Goal: Information Seeking & Learning: Learn about a topic

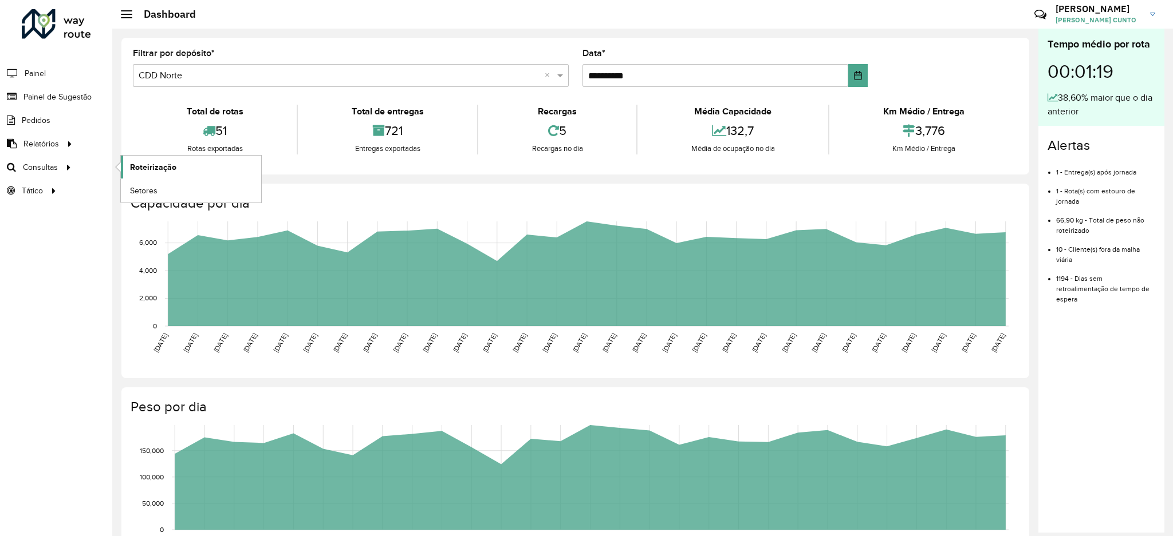
click at [168, 168] on span "Roteirização" at bounding box center [153, 167] width 46 height 12
click at [172, 190] on link "Setores" at bounding box center [191, 190] width 140 height 23
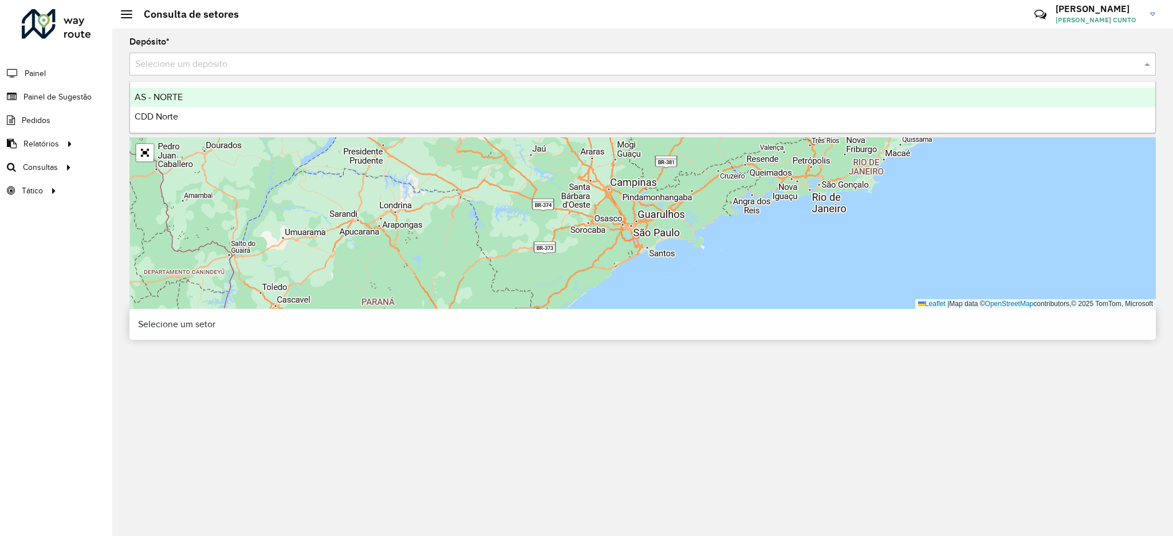
click at [231, 70] on input "text" at bounding box center [631, 65] width 992 height 14
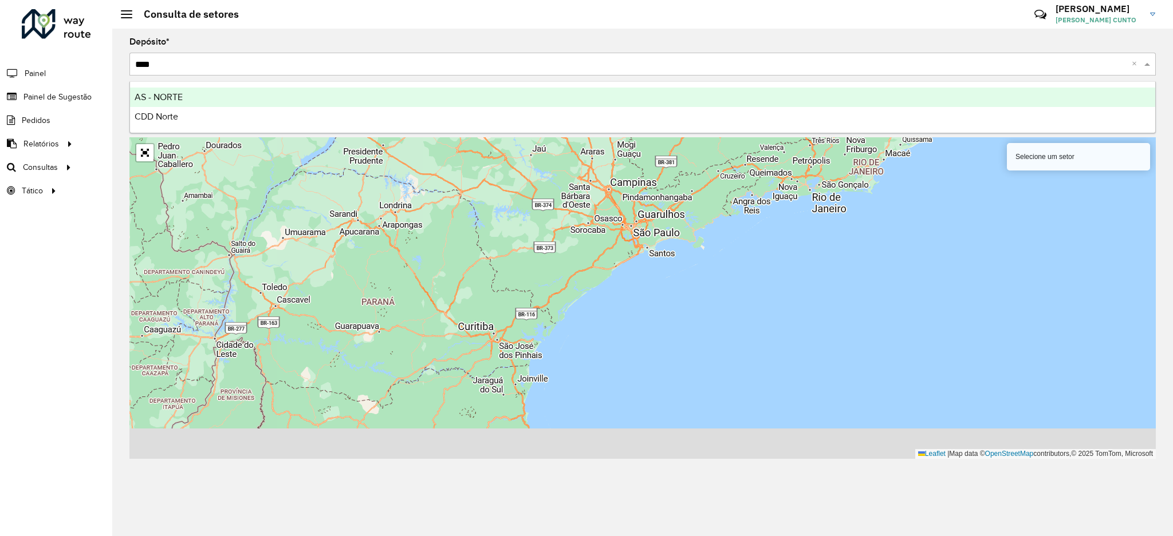
type input "*****"
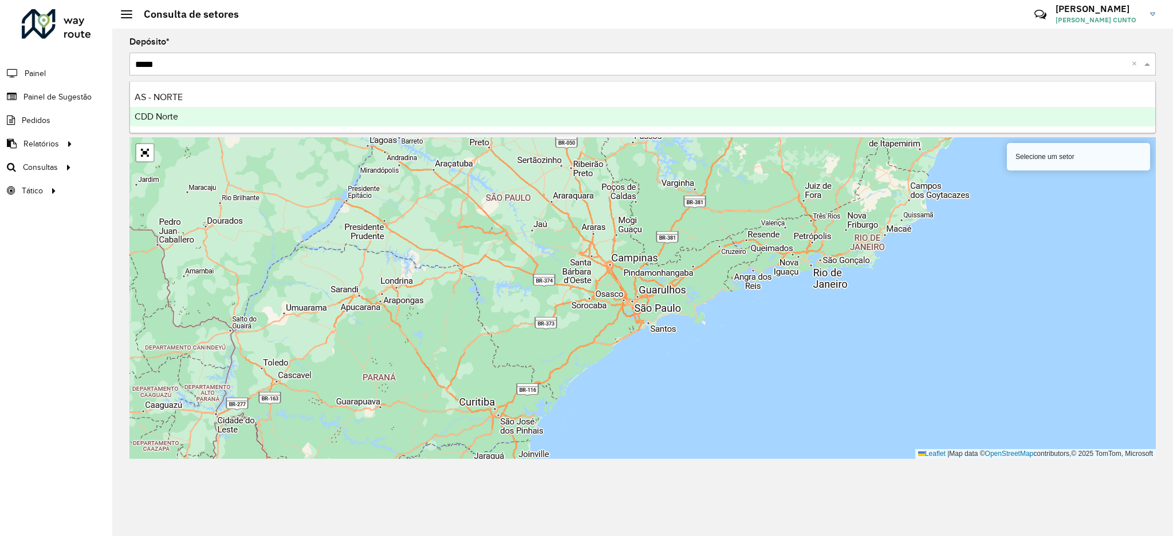
click at [208, 116] on div "CDD Norte" at bounding box center [642, 116] width 1025 height 19
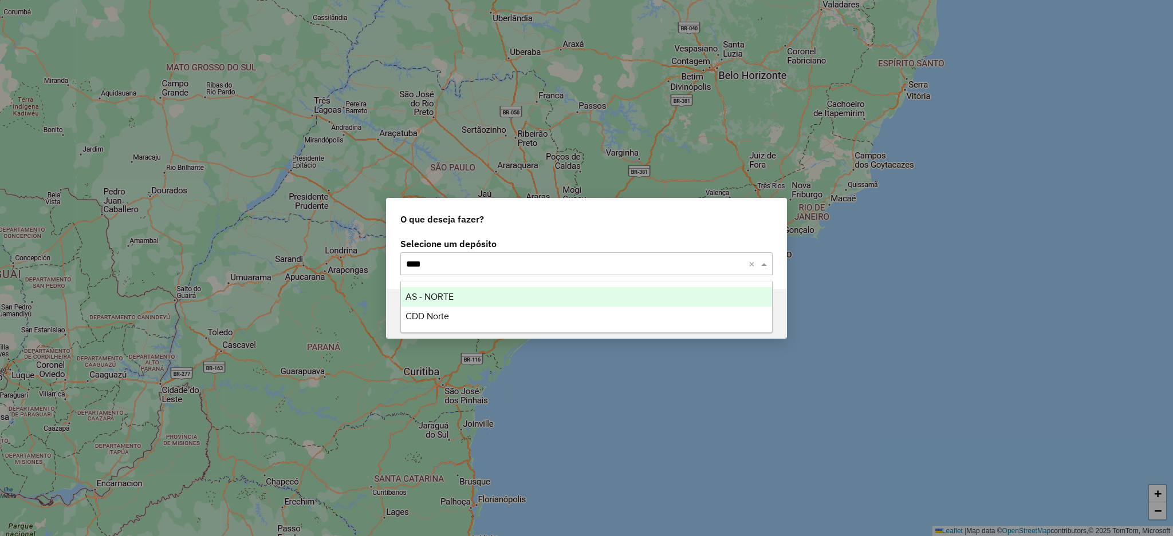
type input "*****"
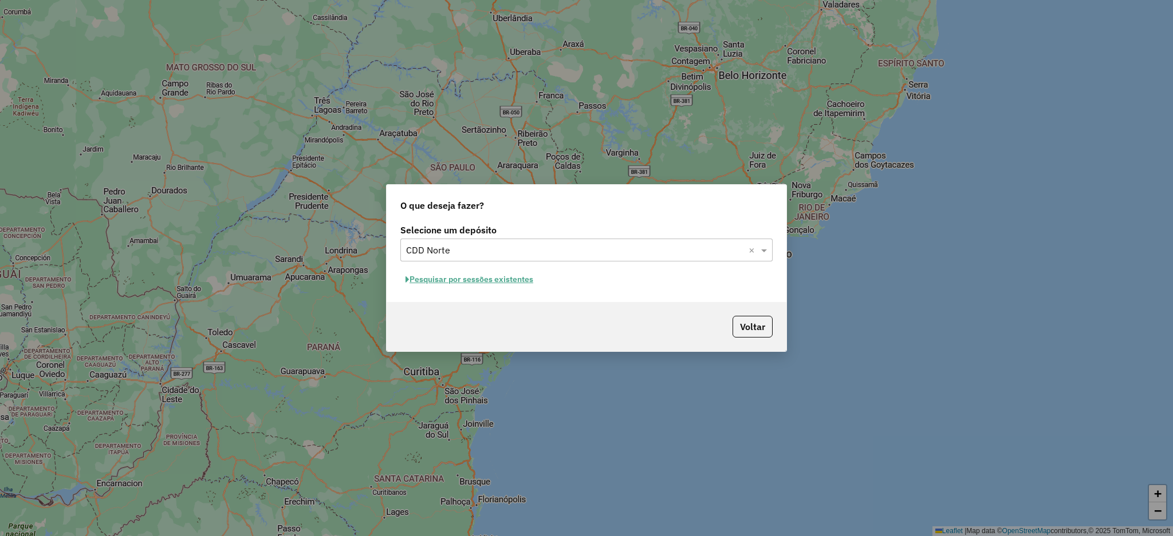
click at [400, 271] on button "Pesquisar por sessões existentes" at bounding box center [469, 280] width 138 height 18
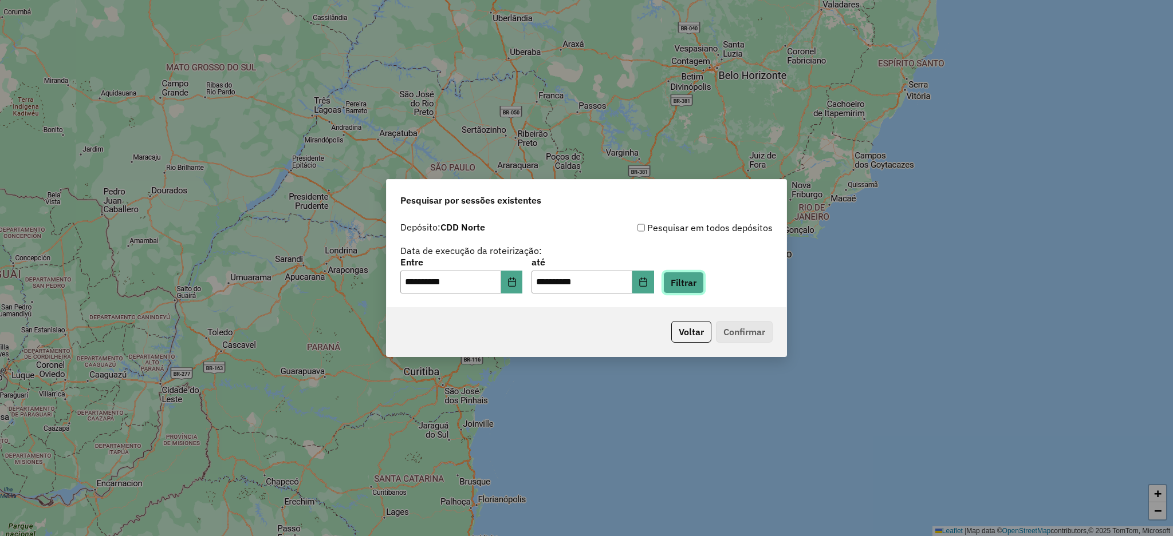
click at [697, 285] on button "Filtrar" at bounding box center [683, 283] width 41 height 22
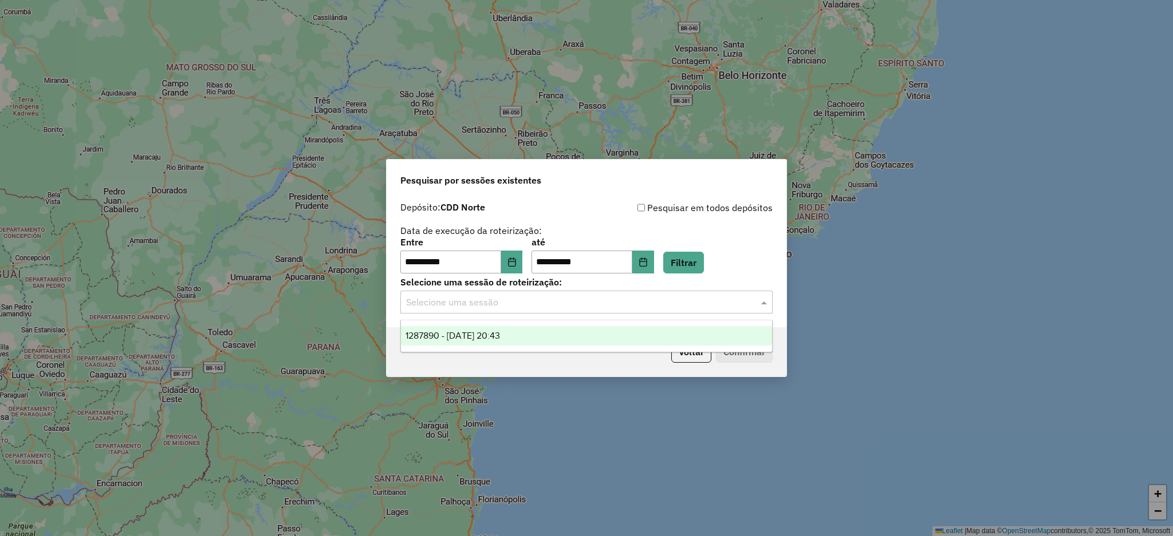
click at [674, 302] on input "text" at bounding box center [575, 303] width 338 height 14
click at [644, 329] on div "1287890 - 03/10/2025 20:43" at bounding box center [586, 335] width 371 height 19
click at [721, 355] on button "Confirmar" at bounding box center [744, 352] width 57 height 22
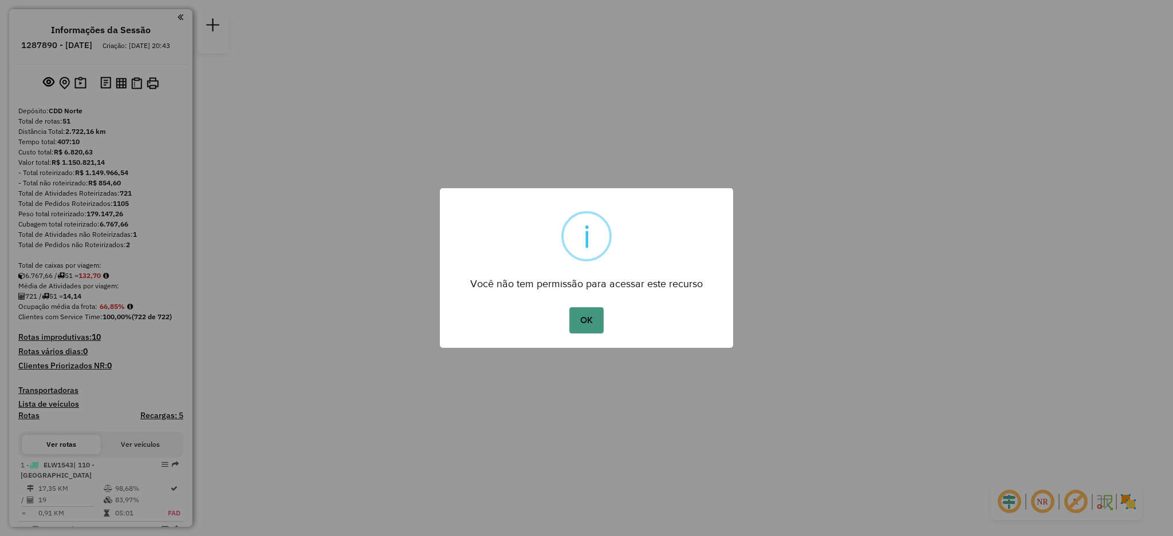
click at [574, 318] on button "OK" at bounding box center [586, 320] width 34 height 26
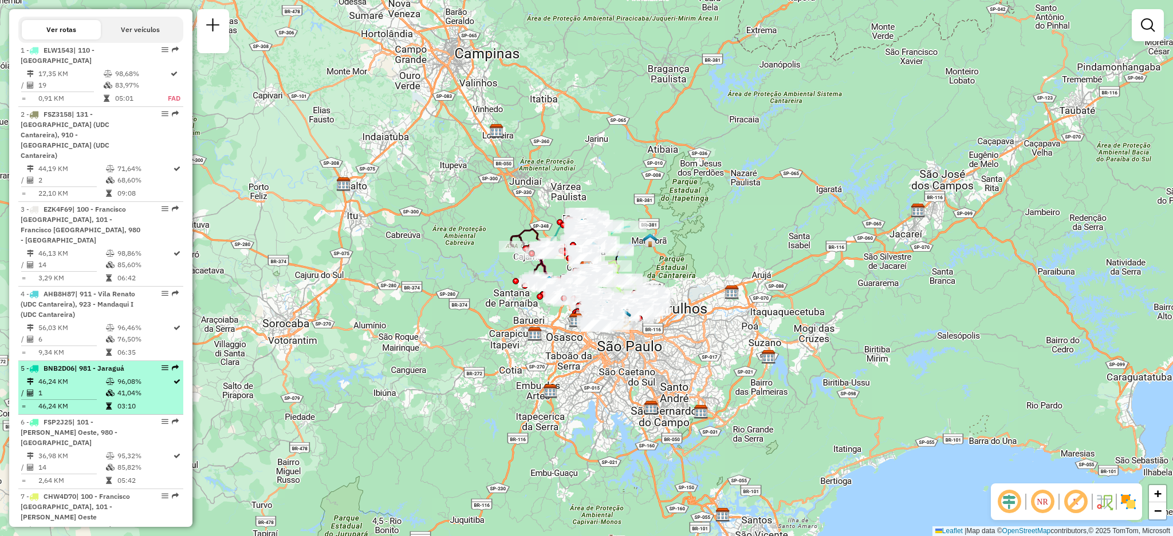
scroll to position [477, 0]
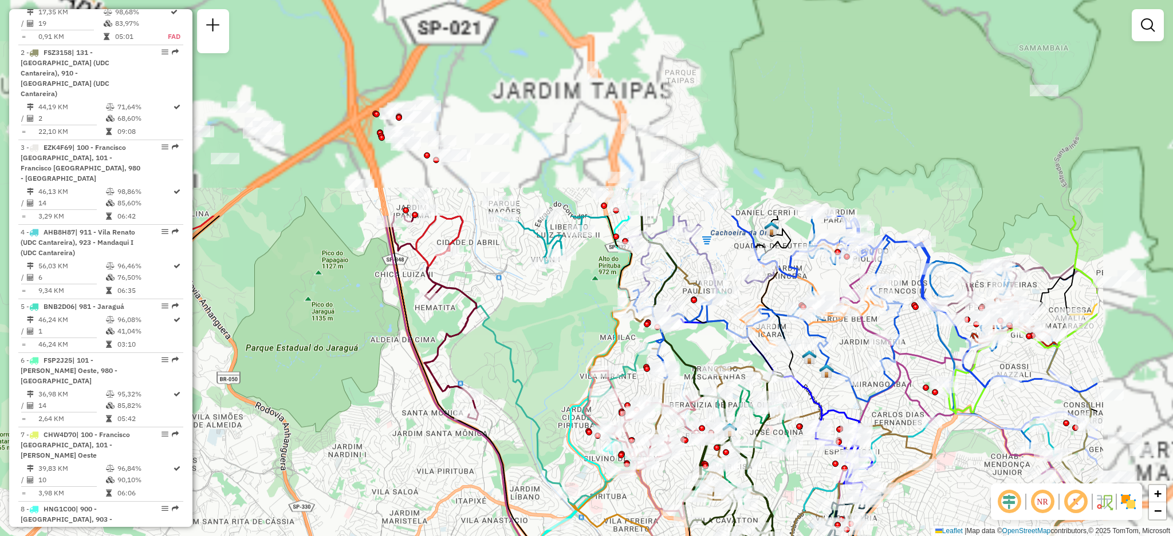
drag, startPoint x: 710, startPoint y: 169, endPoint x: 516, endPoint y: 439, distance: 331.9
click at [516, 439] on div "Janela de atendimento Grade de atendimento Capacidade Transportadoras Veículos …" at bounding box center [586, 268] width 1173 height 536
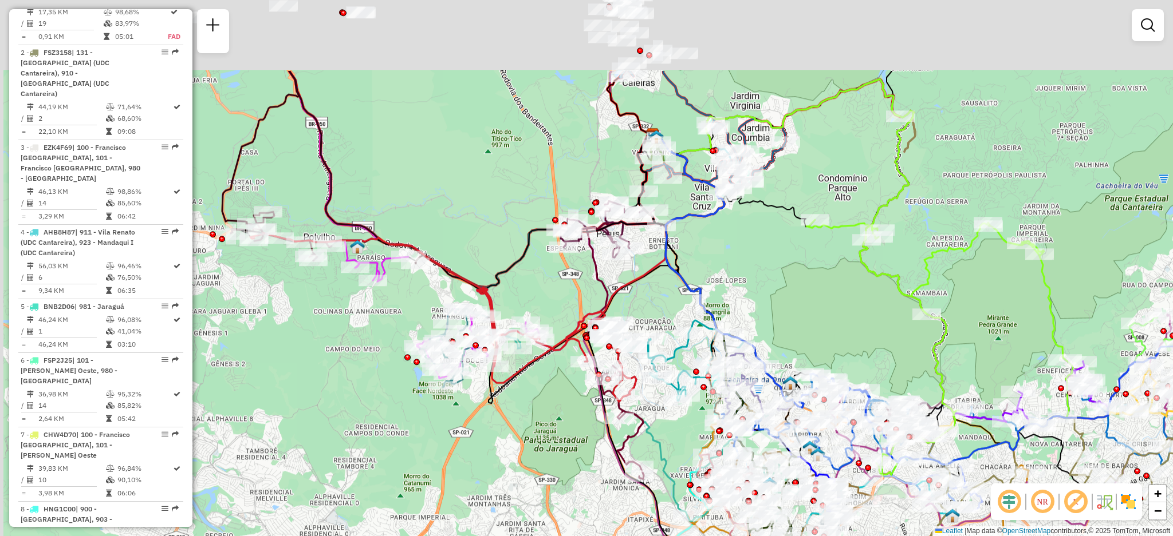
drag, startPoint x: 517, startPoint y: 242, endPoint x: 553, endPoint y: 366, distance: 129.9
click at [553, 366] on div "Janela de atendimento Grade de atendimento Capacidade Transportadoras Veículos …" at bounding box center [586, 268] width 1173 height 536
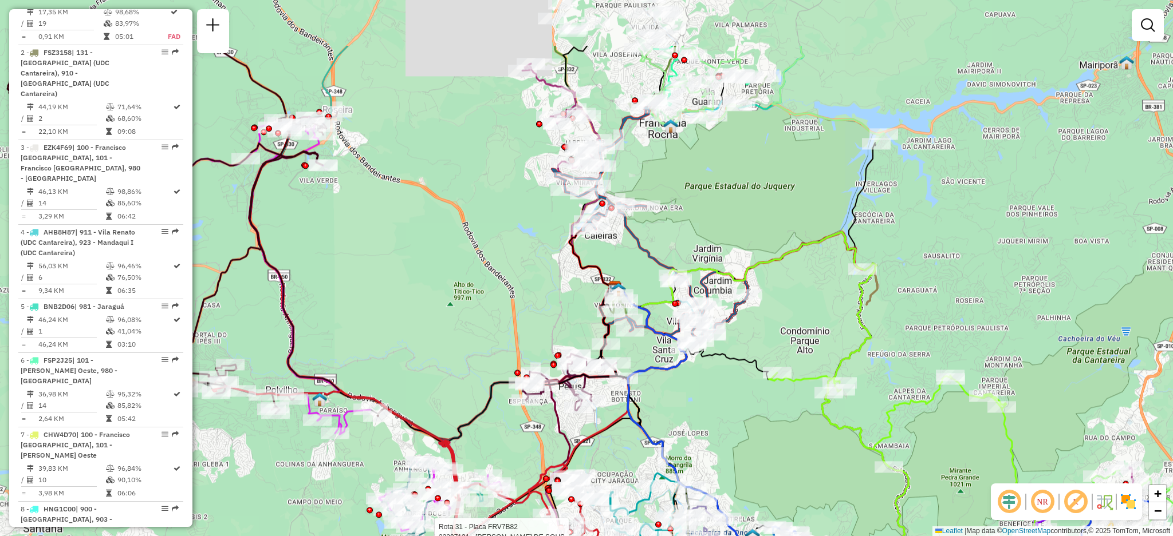
drag, startPoint x: 589, startPoint y: 149, endPoint x: 554, endPoint y: 248, distance: 105.6
click at [554, 248] on div "Rota 31 - Placa FRV7B82 23297131 - [PERSON_NAME] DE SOUS Janela de atendimento …" at bounding box center [586, 268] width 1173 height 536
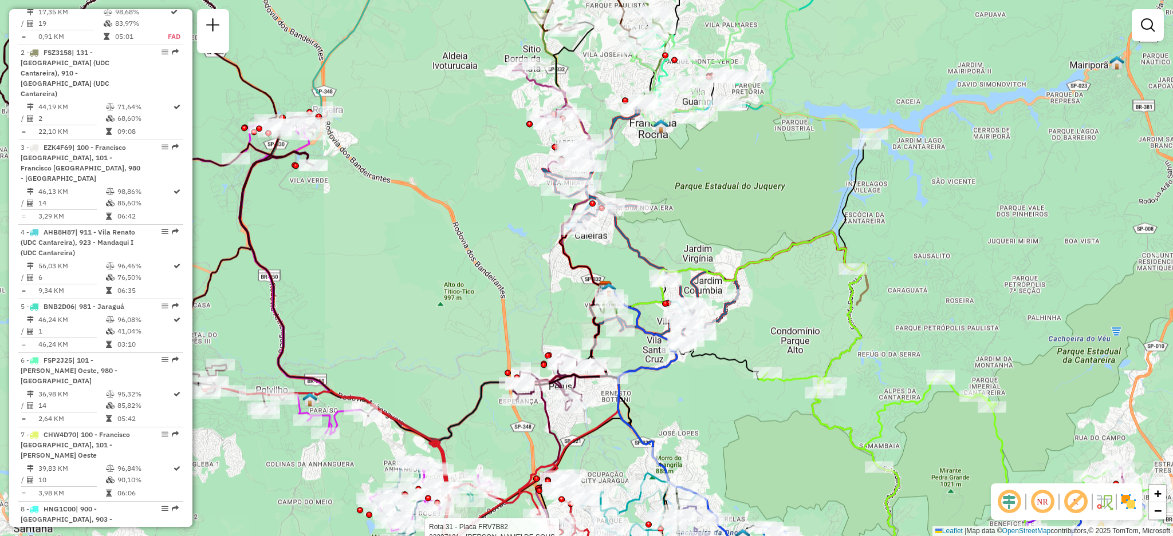
select select "**********"
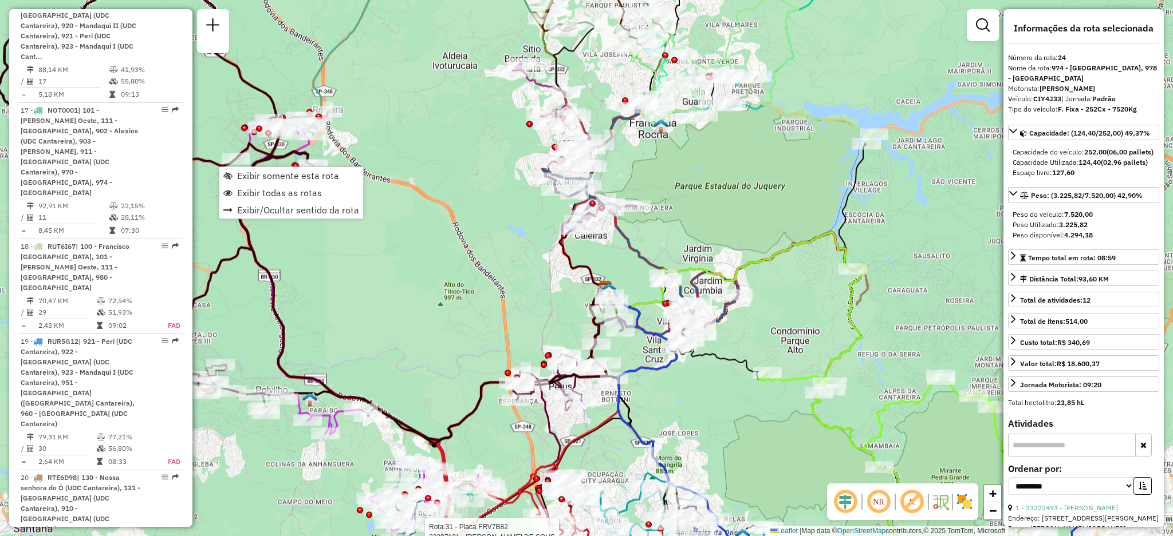
scroll to position [2203, 0]
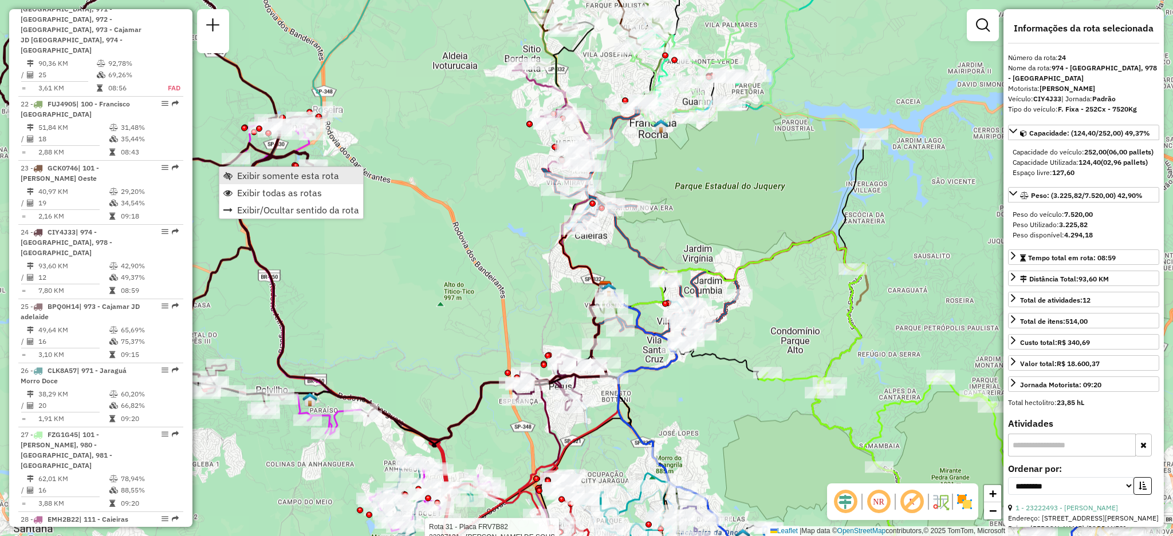
click at [241, 177] on span "Exibir somente esta rota" at bounding box center [288, 175] width 102 height 9
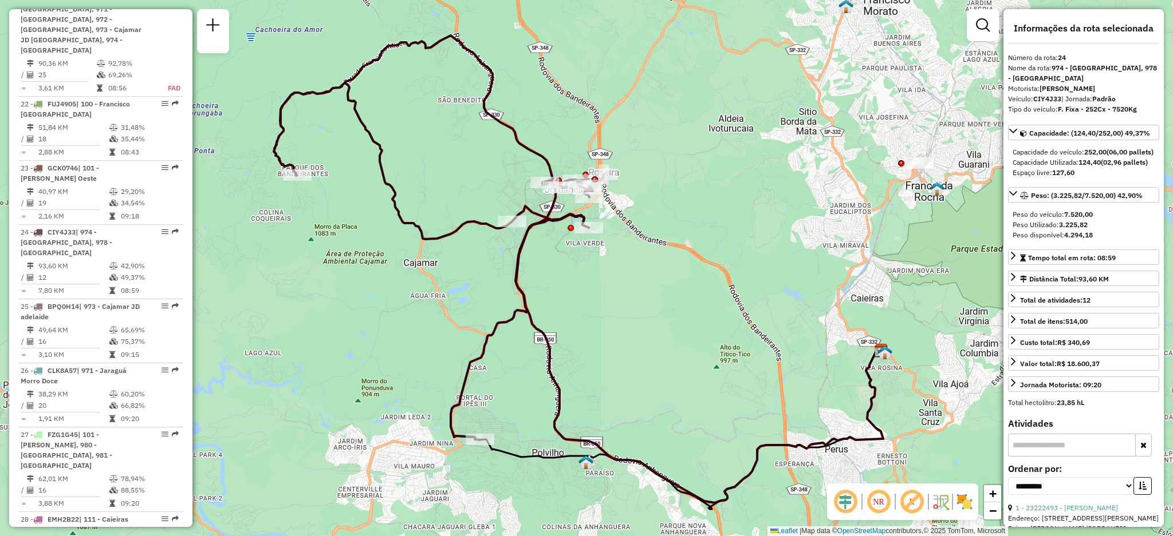
drag, startPoint x: 527, startPoint y: 259, endPoint x: 519, endPoint y: 281, distance: 23.0
click at [519, 281] on icon at bounding box center [439, 237] width 330 height 405
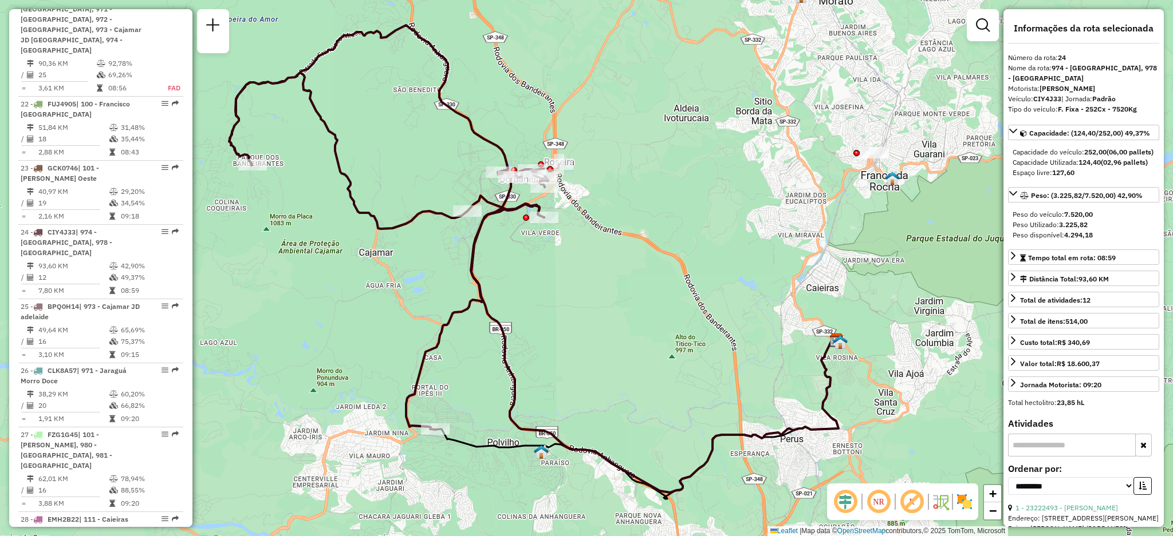
drag, startPoint x: 752, startPoint y: 290, endPoint x: 708, endPoint y: 263, distance: 51.9
click at [708, 263] on div "Janela de atendimento Grade de atendimento Capacidade Transportadoras Veículos …" at bounding box center [586, 268] width 1173 height 536
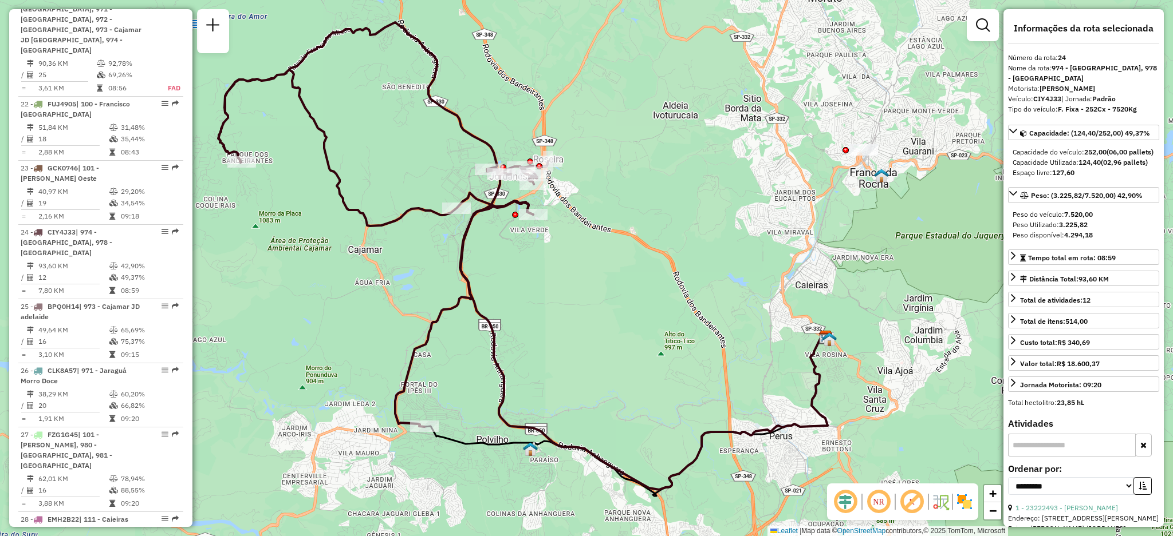
drag, startPoint x: 610, startPoint y: 357, endPoint x: 542, endPoint y: 326, distance: 75.3
click at [542, 326] on div "Janela de atendimento Grade de atendimento Capacidade Transportadoras Veículos …" at bounding box center [586, 268] width 1173 height 536
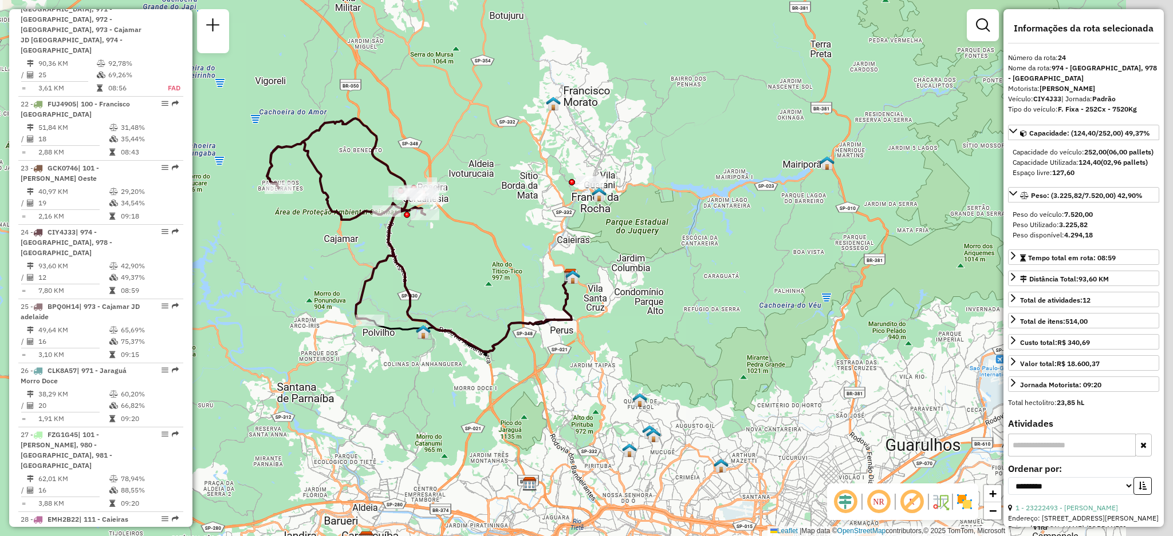
drag, startPoint x: 664, startPoint y: 307, endPoint x: 570, endPoint y: 258, distance: 106.3
click at [570, 258] on div "Janela de atendimento Grade de atendimento Capacidade Transportadoras Veículos …" at bounding box center [586, 268] width 1173 height 536
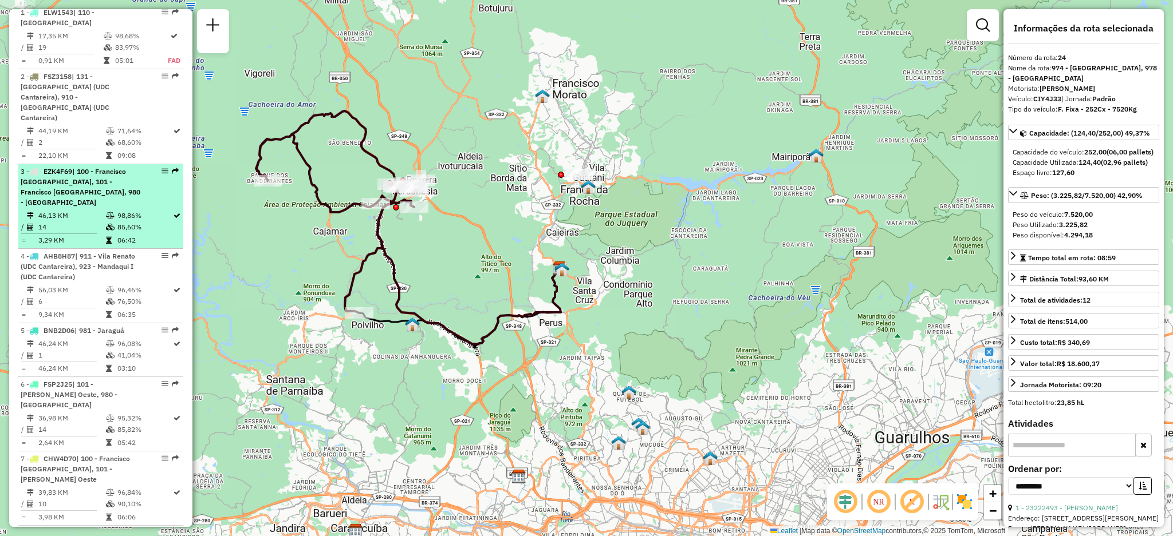
scroll to position [454, 0]
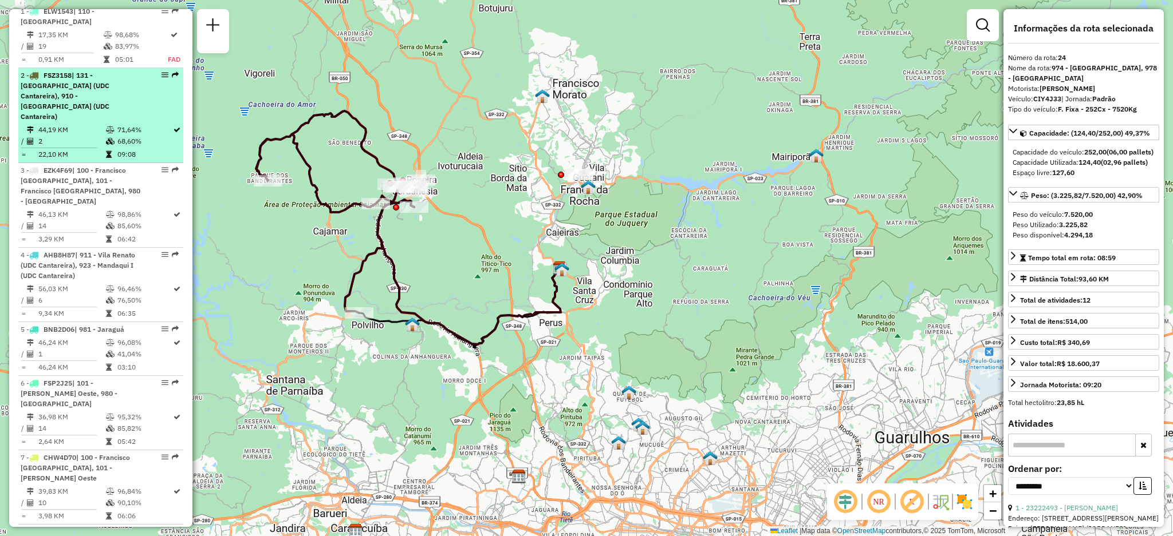
click at [175, 77] on em at bounding box center [175, 75] width 7 height 7
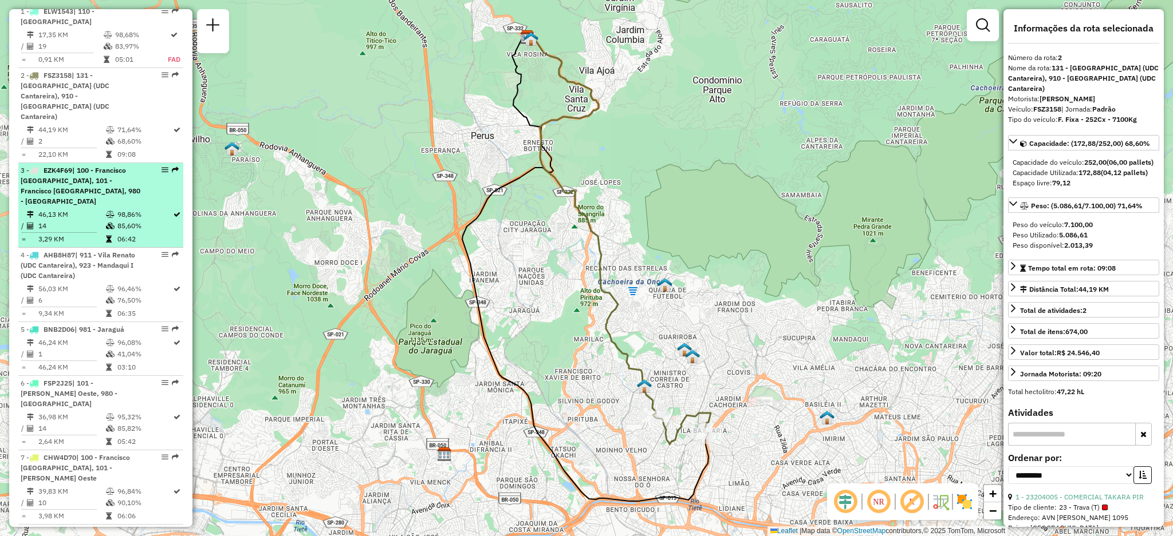
click at [174, 167] on em at bounding box center [175, 170] width 7 height 7
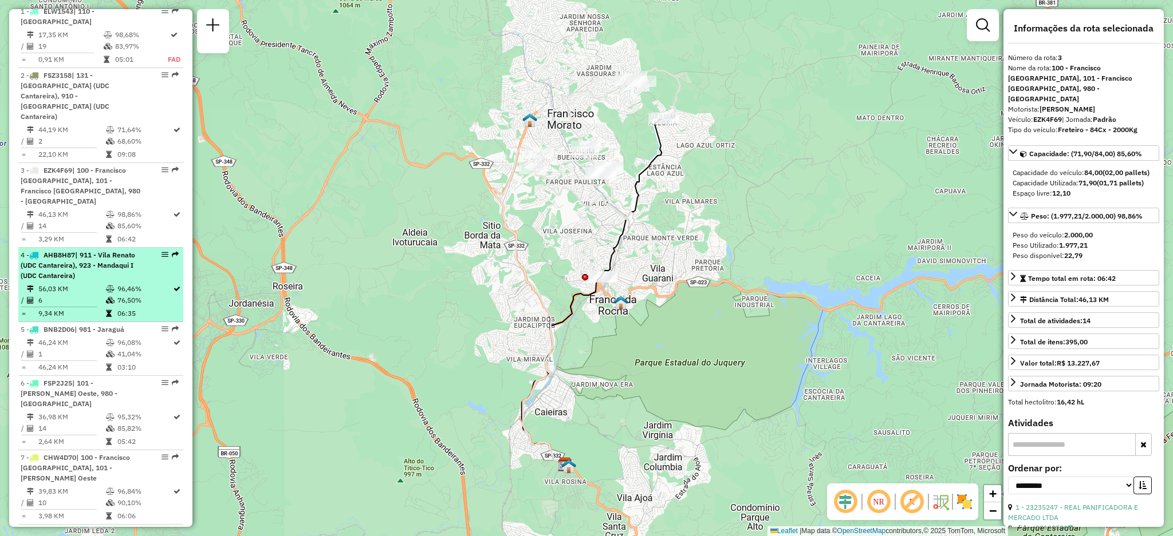
click at [172, 251] on em at bounding box center [175, 254] width 7 height 7
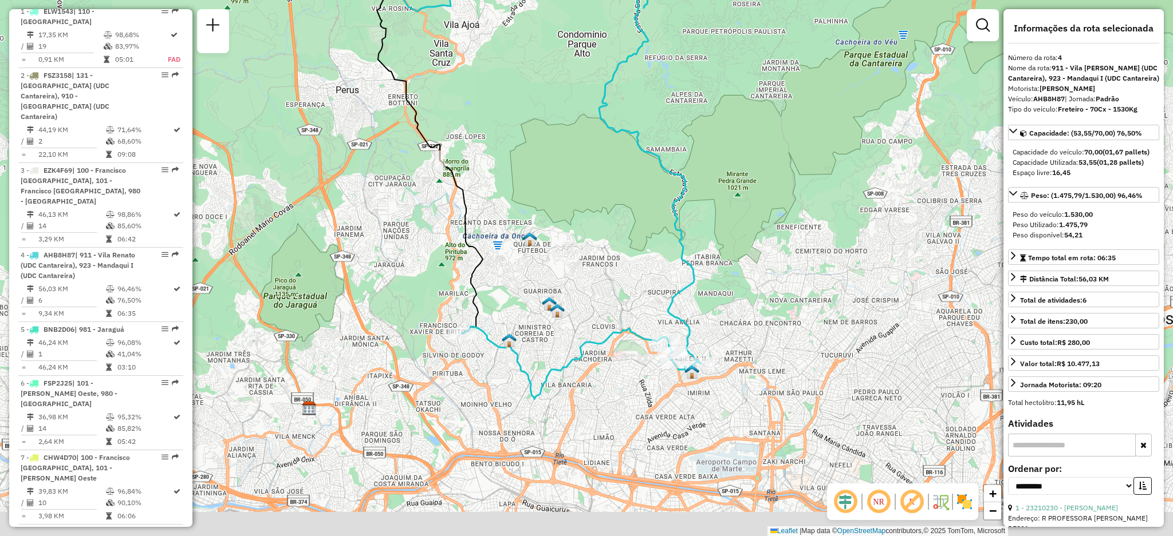
drag, startPoint x: 510, startPoint y: 468, endPoint x: 445, endPoint y: 347, distance: 137.8
click at [445, 347] on div "Janela de atendimento Grade de atendimento Capacidade Transportadoras Veículos …" at bounding box center [586, 268] width 1173 height 536
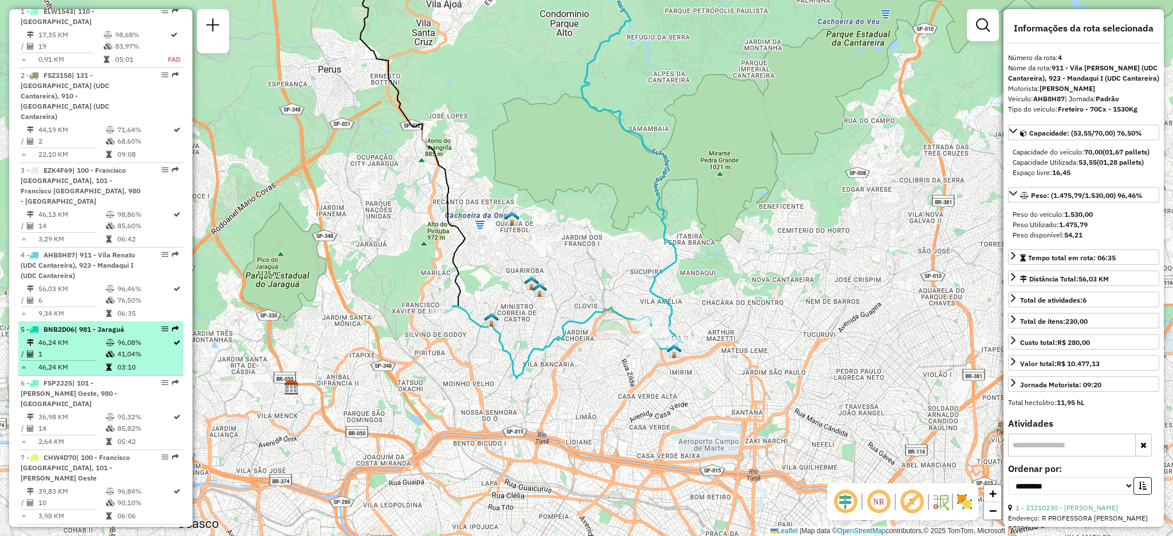
click at [175, 326] on em at bounding box center [175, 329] width 7 height 7
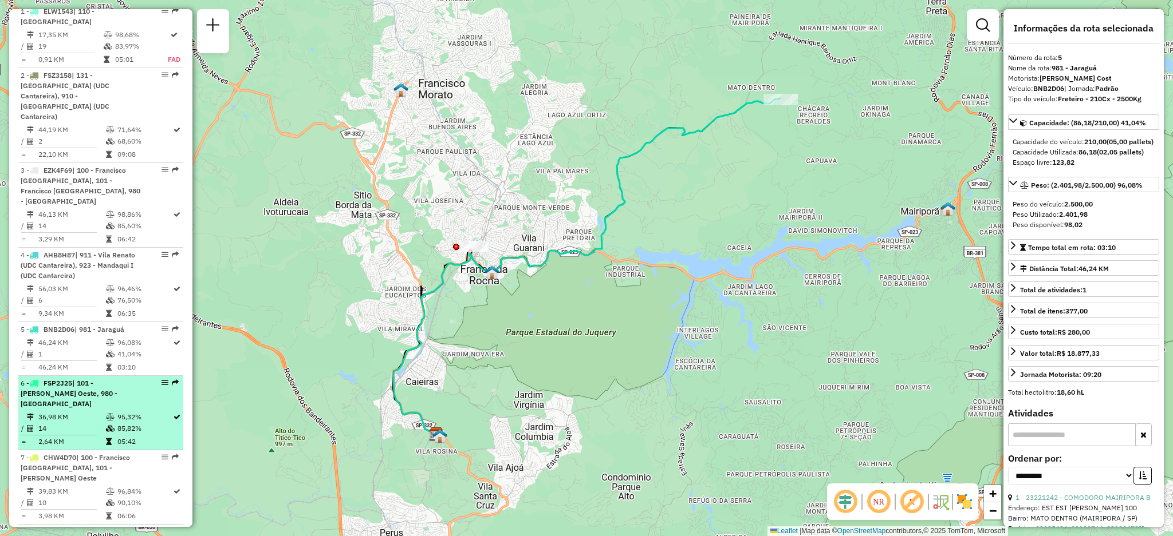
click at [171, 378] on div "6 - FSP2J25 | 101 - Francisco [GEOGRAPHIC_DATA], 980 - Aleixos" at bounding box center [101, 393] width 160 height 31
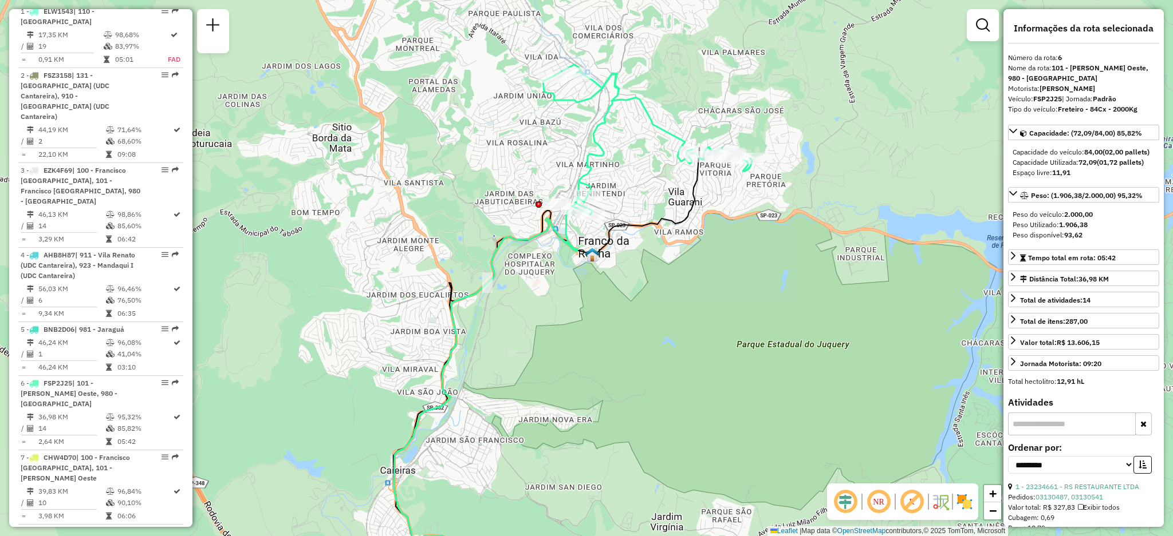
drag, startPoint x: 350, startPoint y: 395, endPoint x: 337, endPoint y: 435, distance: 41.6
click at [337, 435] on div "Janela de atendimento Grade de atendimento Capacidade Transportadoras Veículos …" at bounding box center [586, 268] width 1173 height 536
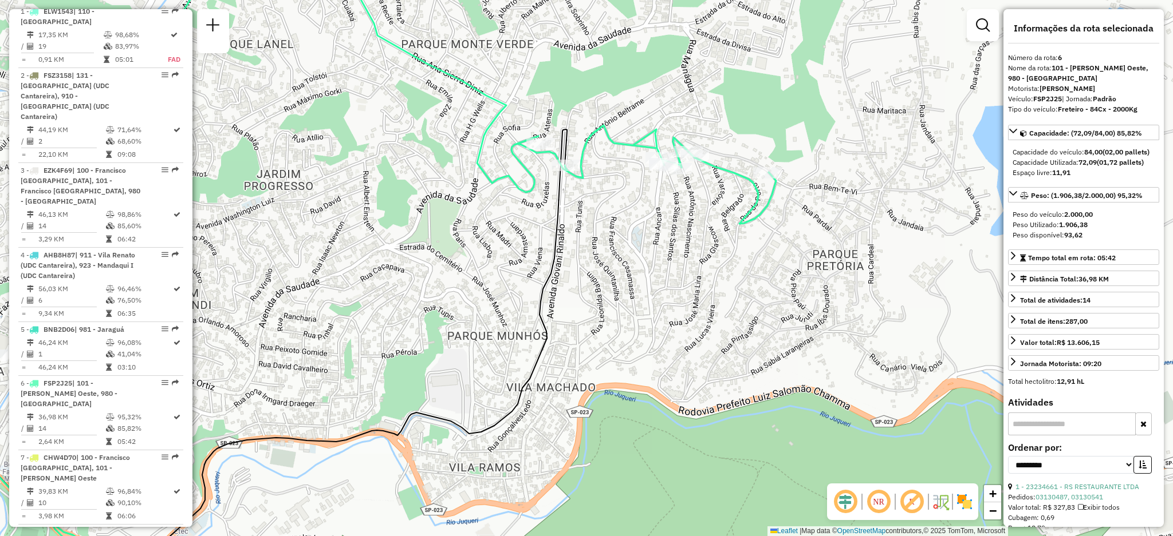
drag, startPoint x: 739, startPoint y: 173, endPoint x: 749, endPoint y: 129, distance: 46.0
click at [749, 129] on div "Janela de atendimento Grade de atendimento Capacidade Transportadoras Veículos …" at bounding box center [586, 268] width 1173 height 536
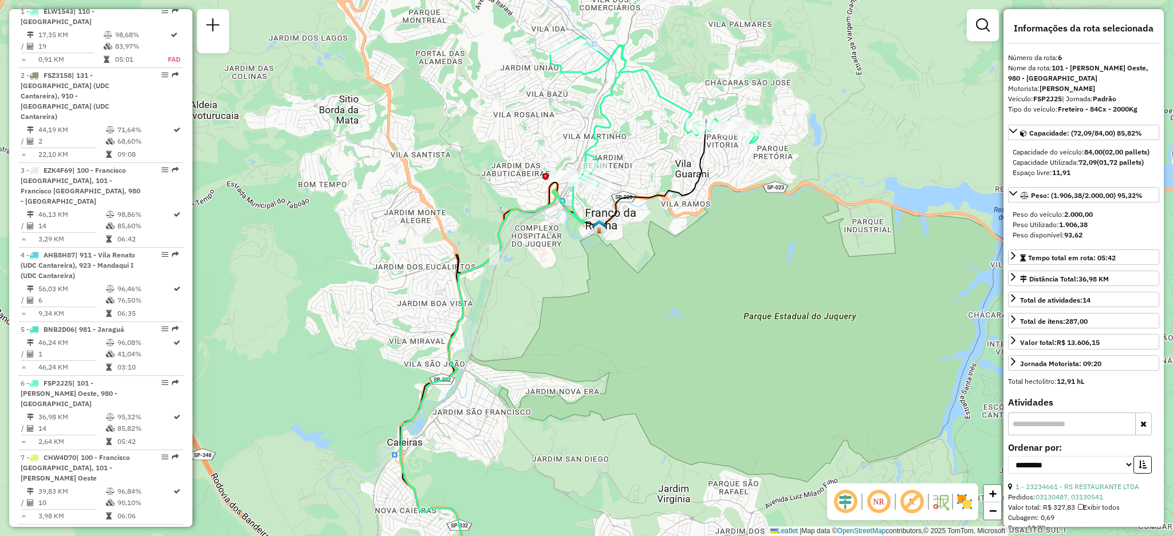
drag, startPoint x: 686, startPoint y: 264, endPoint x: 684, endPoint y: 184, distance: 79.6
click at [684, 184] on div "Janela de atendimento Grade de atendimento Capacidade Transportadoras Veículos …" at bounding box center [586, 268] width 1173 height 536
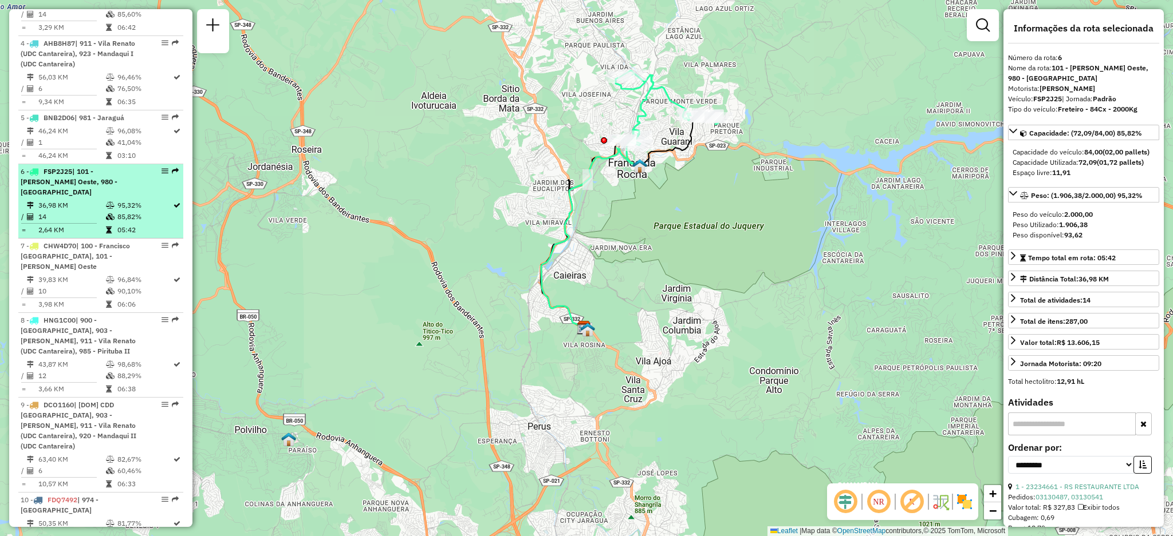
scroll to position [667, 0]
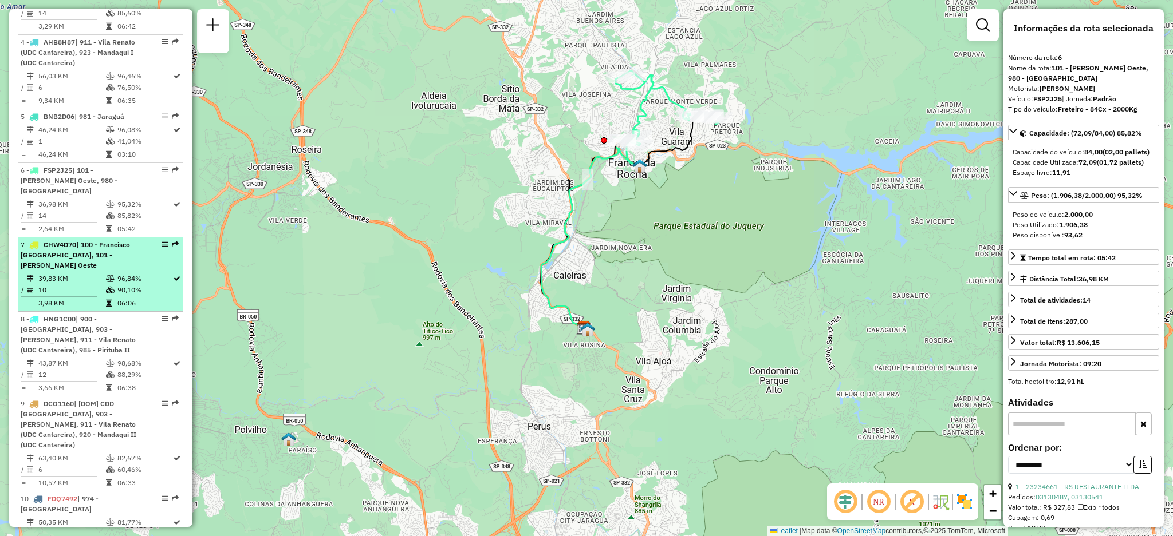
click at [172, 241] on em at bounding box center [175, 244] width 7 height 7
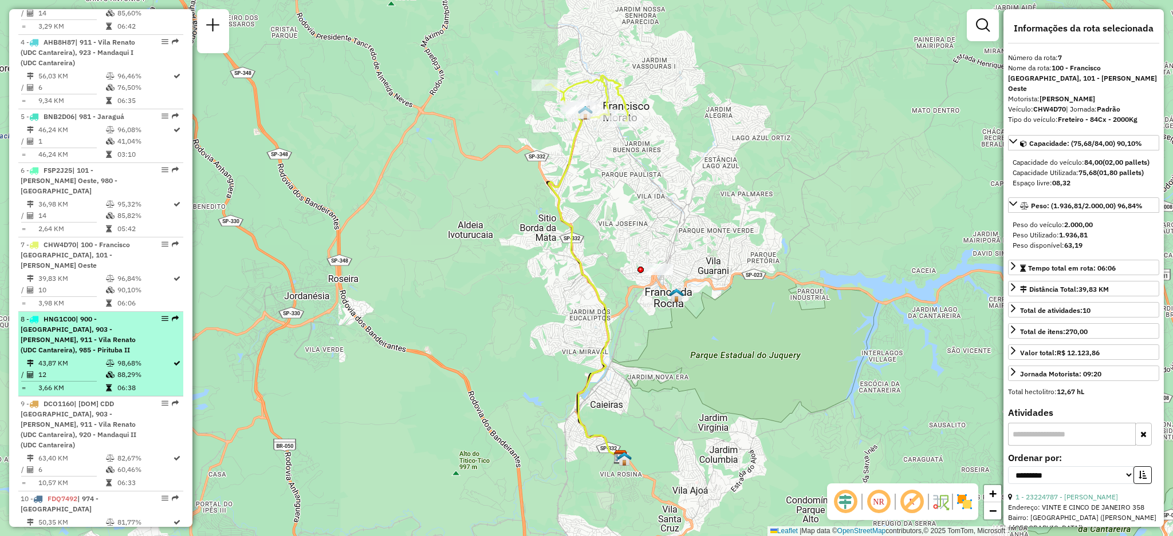
click at [171, 314] on div "8 - HNG1C00 | 900 - City [GEOGRAPHIC_DATA], 903 - [PERSON_NAME], 911 - [GEOGRAP…" at bounding box center [101, 334] width 160 height 41
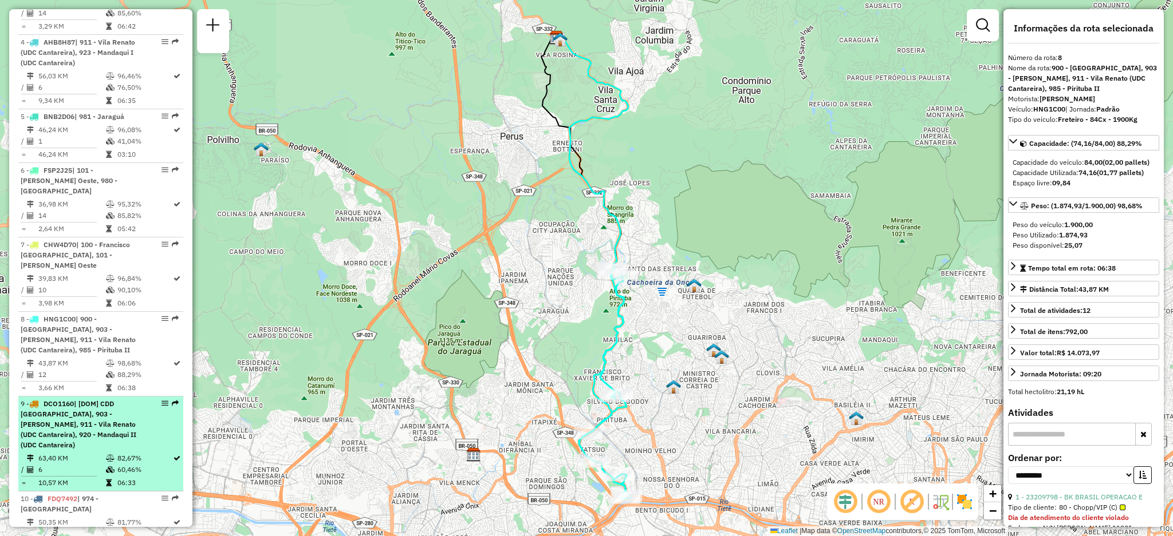
click at [176, 399] on div "9 - DCO1160 | [DOM] CDD [GEOGRAPHIC_DATA], 903 - [PERSON_NAME], 911 - Vila Rena…" at bounding box center [101, 425] width 160 height 52
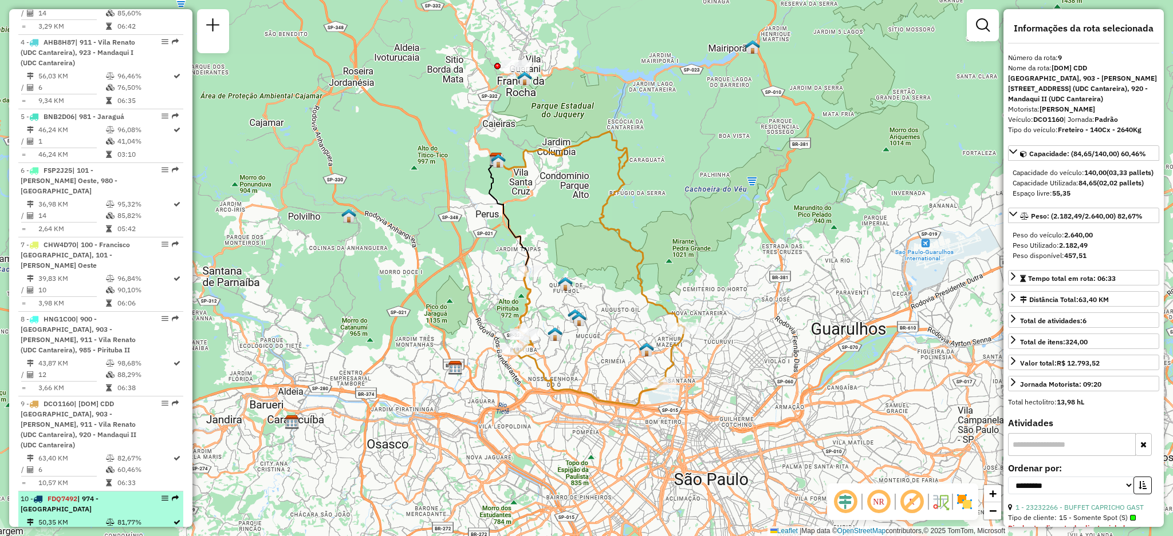
click at [172, 495] on em at bounding box center [175, 498] width 7 height 7
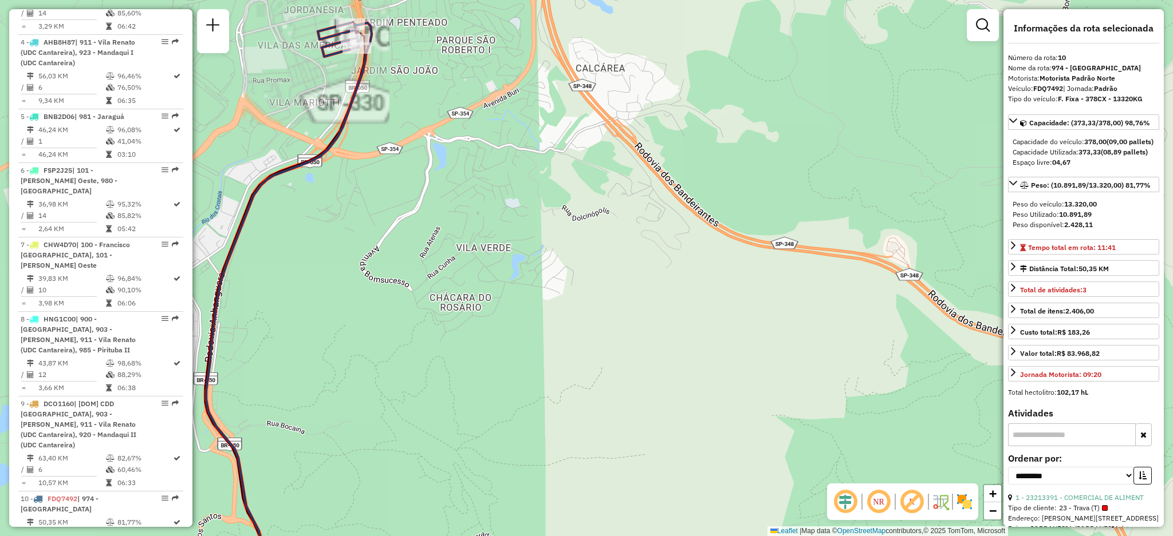
drag, startPoint x: 419, startPoint y: 99, endPoint x: 465, endPoint y: 162, distance: 78.6
click at [465, 162] on div "Janela de atendimento Grade de atendimento Capacidade Transportadoras Veículos …" at bounding box center [586, 268] width 1173 height 536
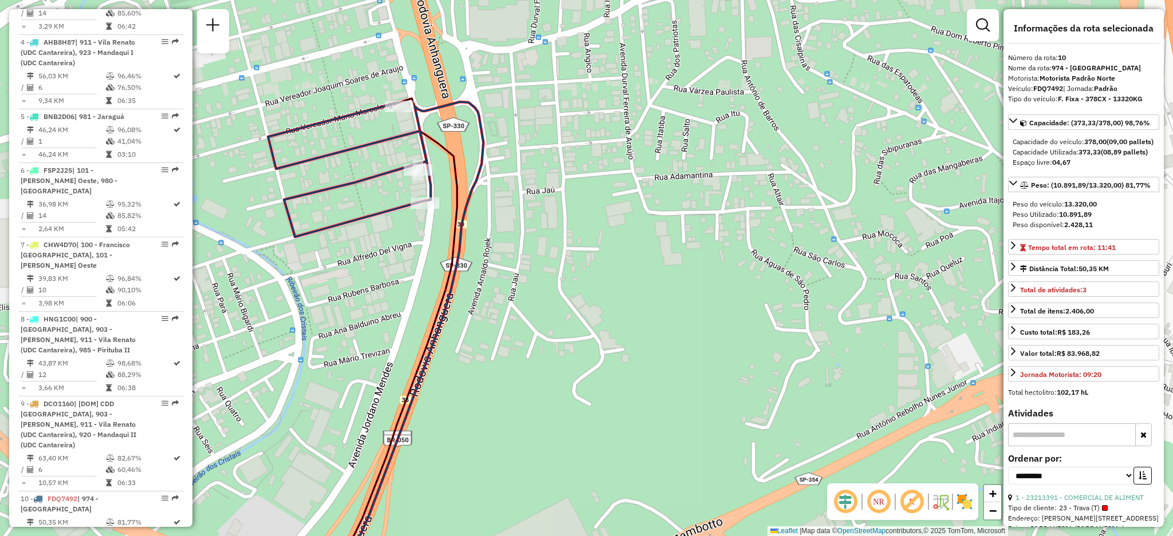
drag, startPoint x: 349, startPoint y: 149, endPoint x: 394, endPoint y: 159, distance: 45.6
click at [394, 159] on div "Janela de atendimento Grade de atendimento Capacidade Transportadoras Veículos …" at bounding box center [586, 268] width 1173 height 536
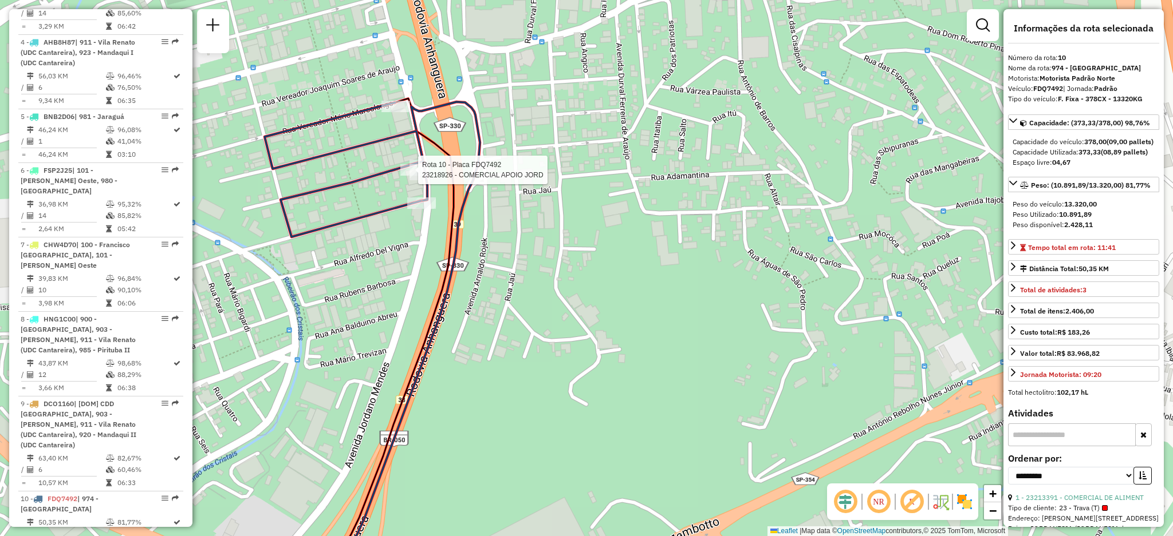
click at [548, 106] on div "Rota 10 - Placa FDQ7492 23218926 - COMERCIAL APOIO JORD Janela de atendimento G…" at bounding box center [586, 268] width 1173 height 536
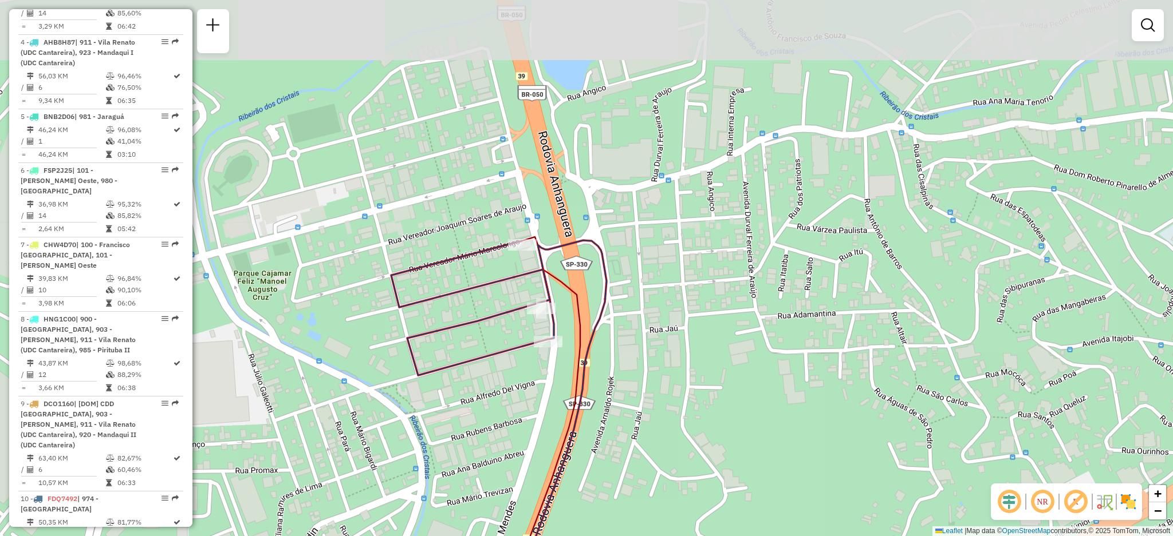
drag, startPoint x: 548, startPoint y: 106, endPoint x: 676, endPoint y: 247, distance: 190.1
click at [676, 247] on div "Janela de atendimento Grade de atendimento Capacidade Transportadoras Veículos …" at bounding box center [586, 268] width 1173 height 536
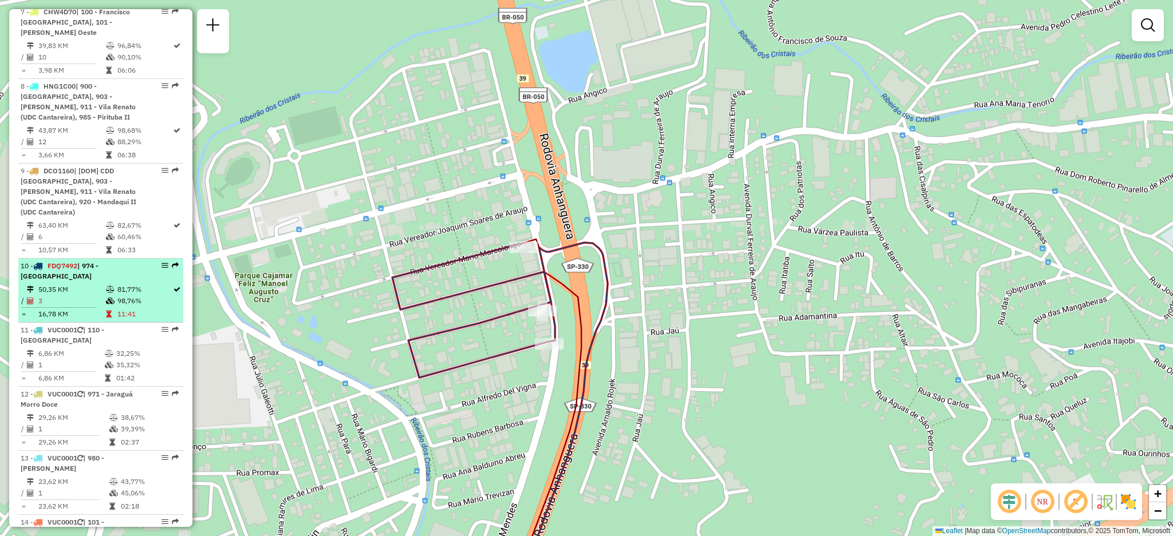
scroll to position [910, 0]
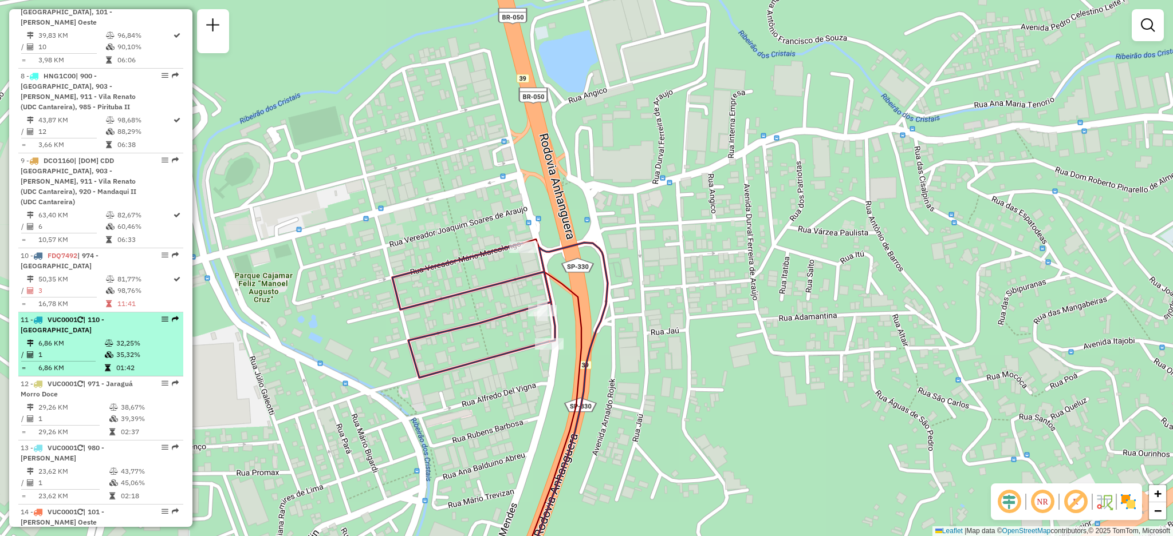
click at [173, 316] on em at bounding box center [175, 319] width 7 height 7
select select "**********"
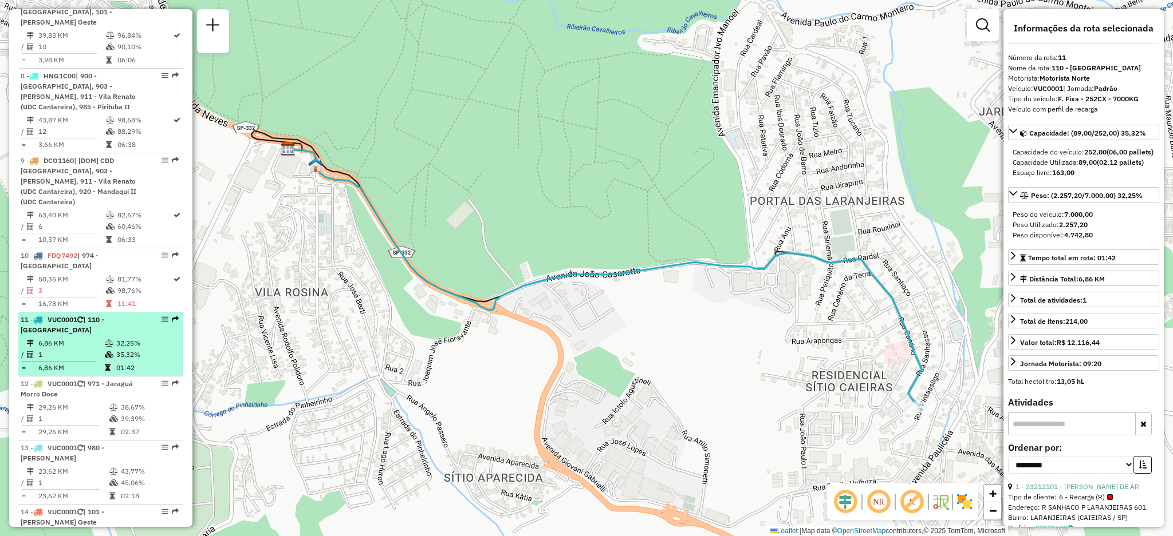
click at [173, 316] on em at bounding box center [175, 319] width 7 height 7
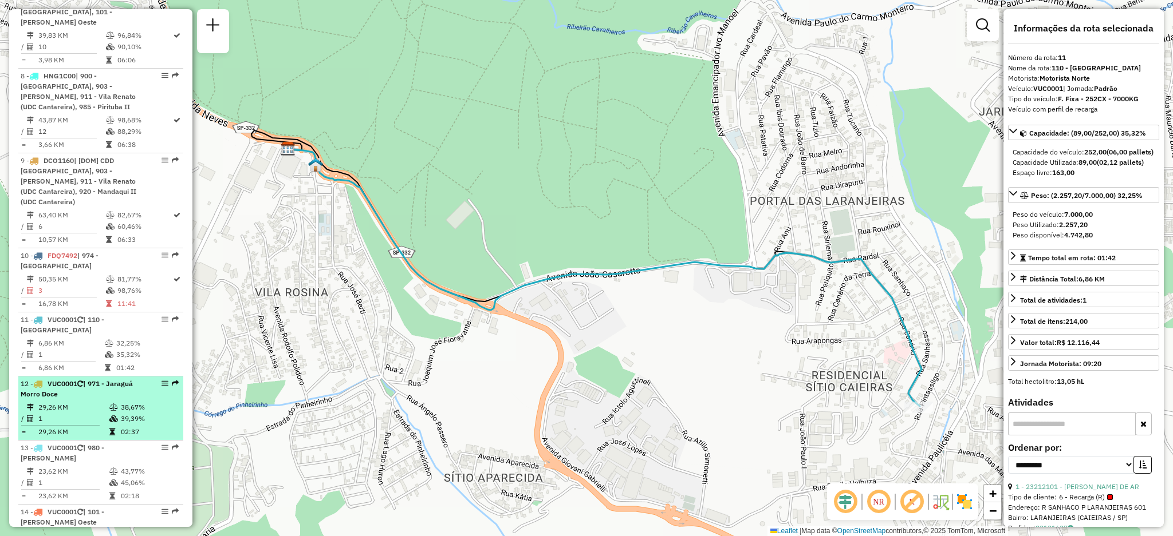
click at [172, 379] on div "12 - VUC0001 | 971 - Jaraguá Morro Doce" at bounding box center [101, 389] width 160 height 21
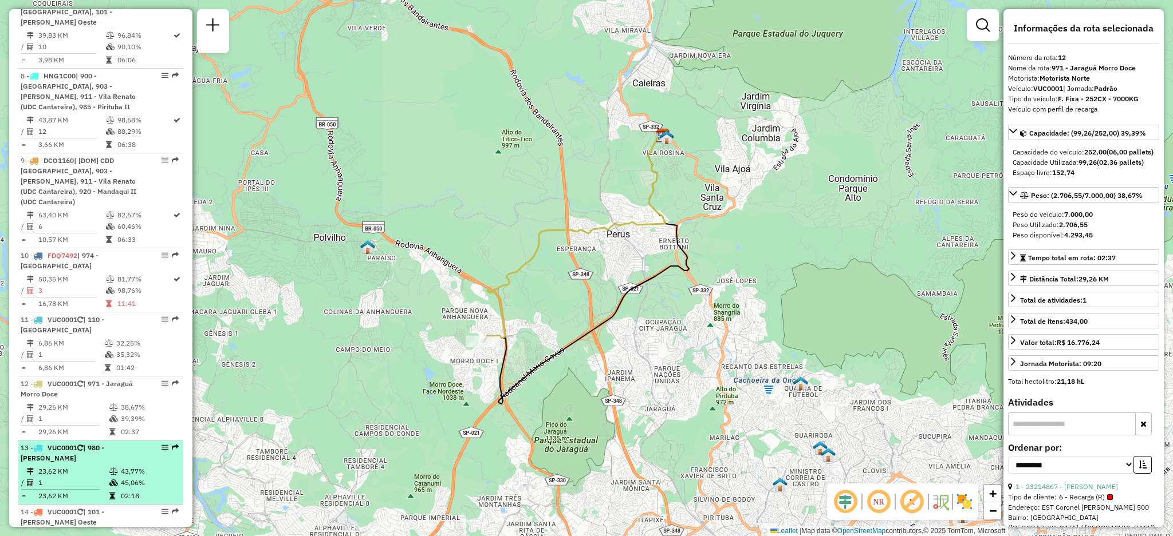
click at [176, 443] on div "13 - VUC0001 | 980 - Aleixos" at bounding box center [101, 453] width 160 height 21
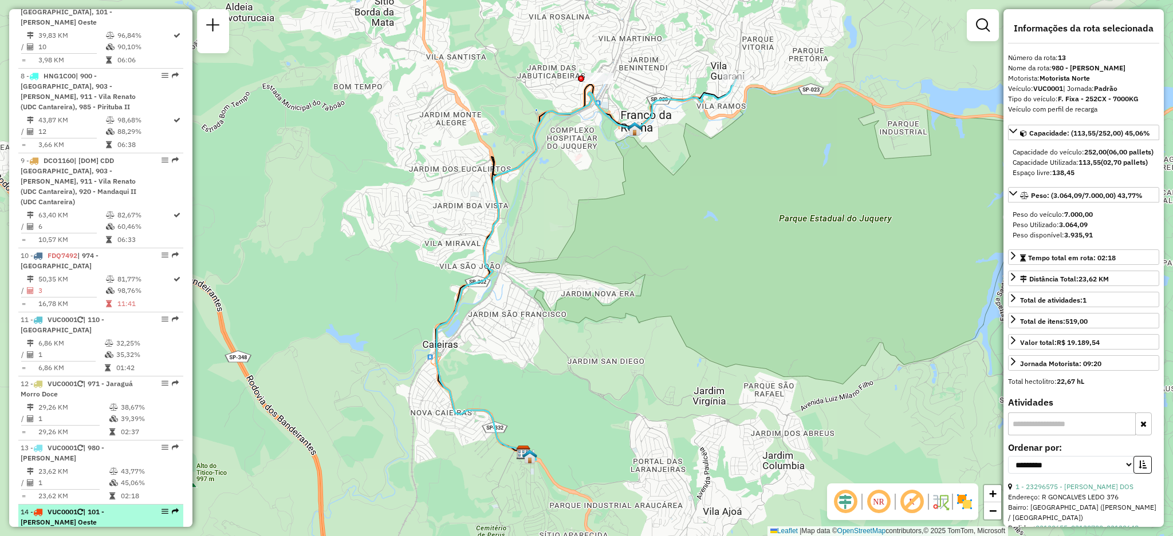
click at [172, 505] on li "14 - VUC0001 | 101 - Francisco [GEOGRAPHIC_DATA] 21,30 KM 61,37% / 1 63,19% = 2…" at bounding box center [100, 537] width 165 height 64
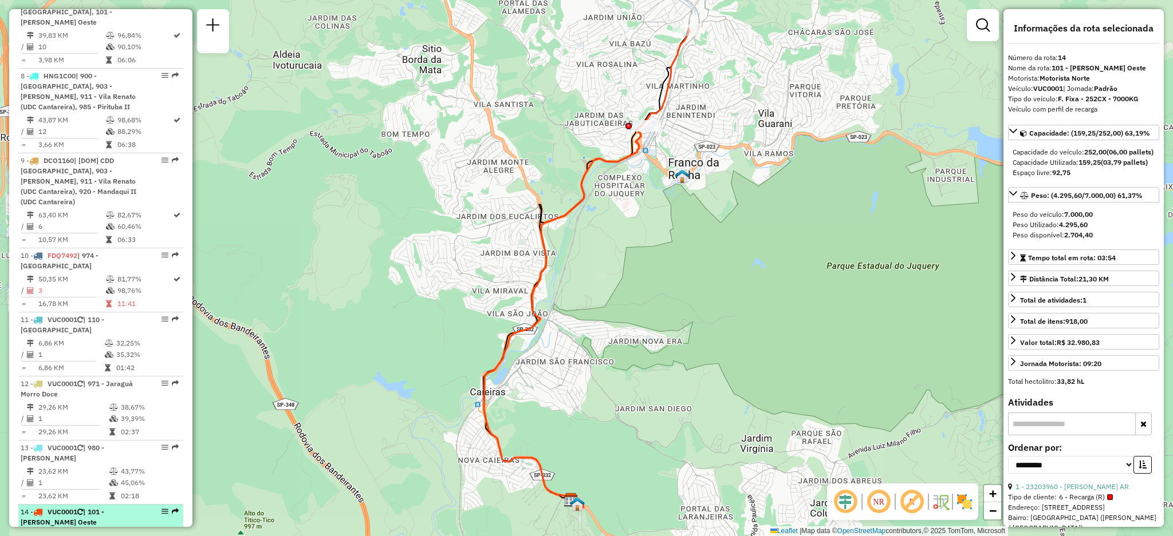
scroll to position [1100, 0]
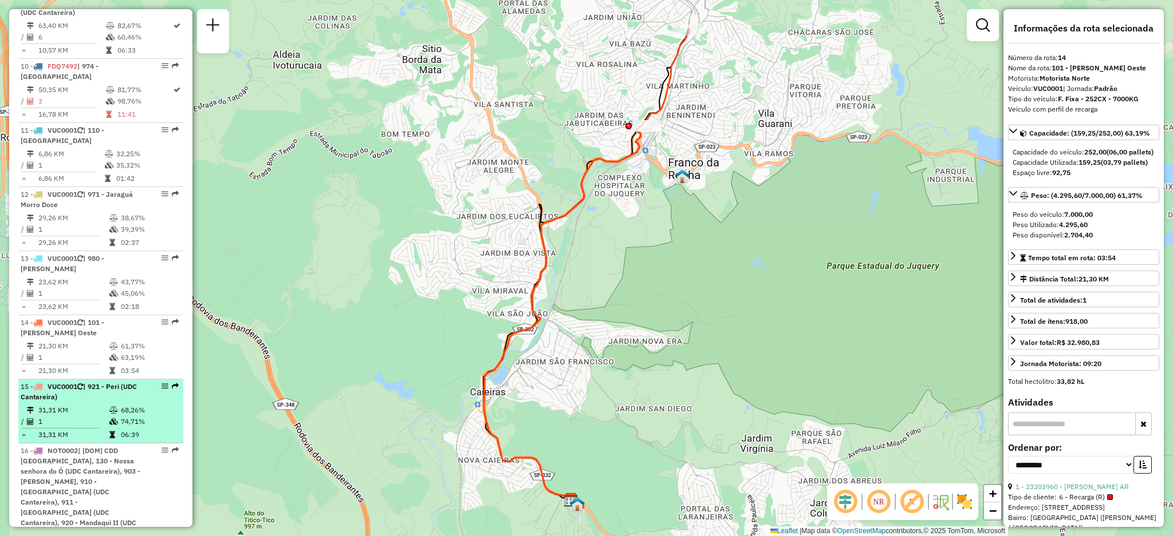
click at [172, 383] on em at bounding box center [175, 386] width 7 height 7
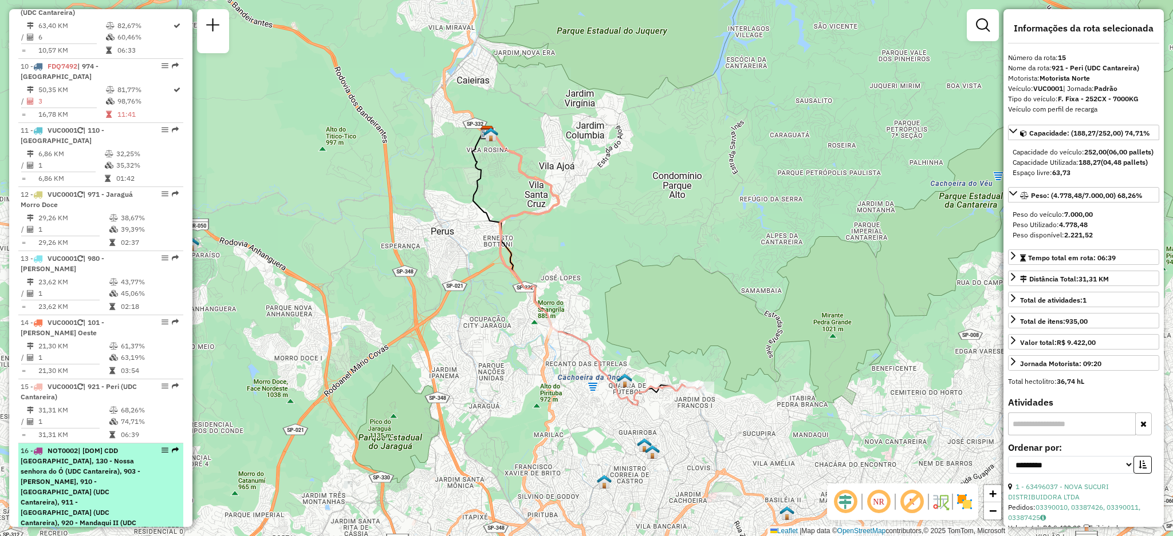
click at [175, 447] on em at bounding box center [175, 450] width 7 height 7
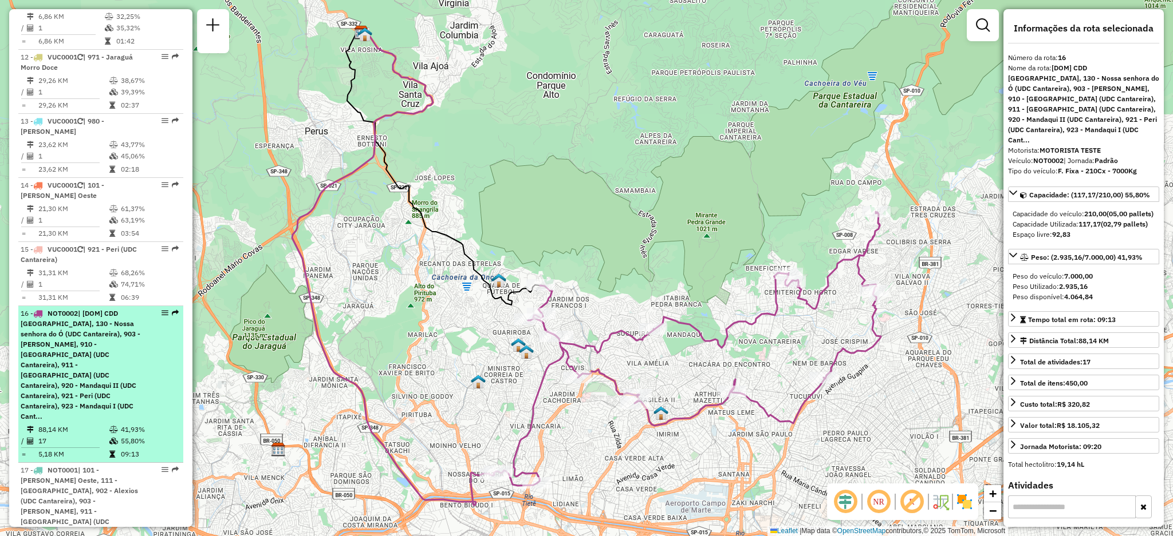
scroll to position [1238, 0]
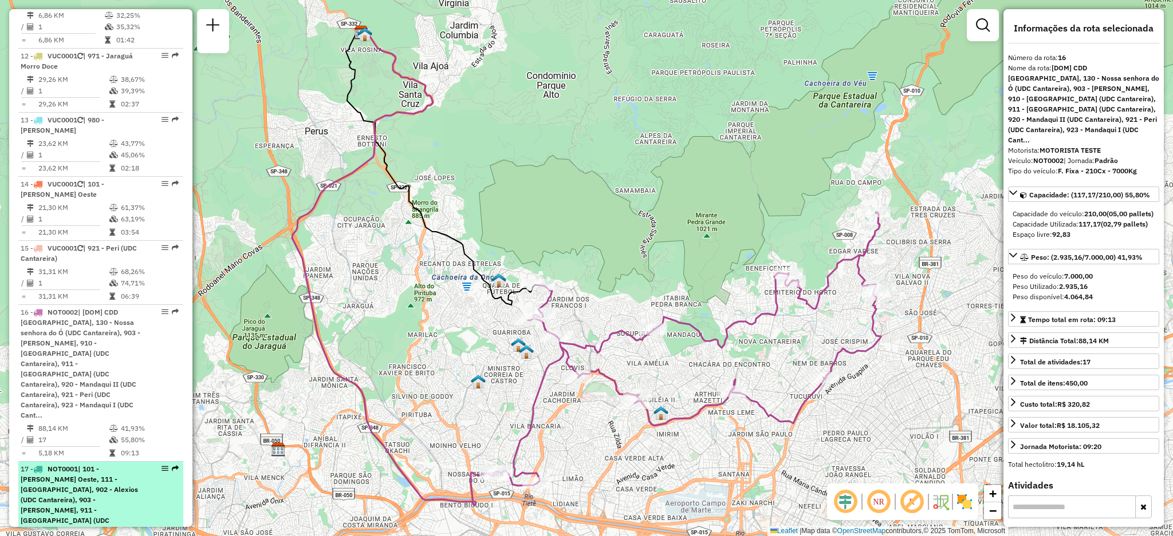
click at [175, 465] on em at bounding box center [175, 468] width 7 height 7
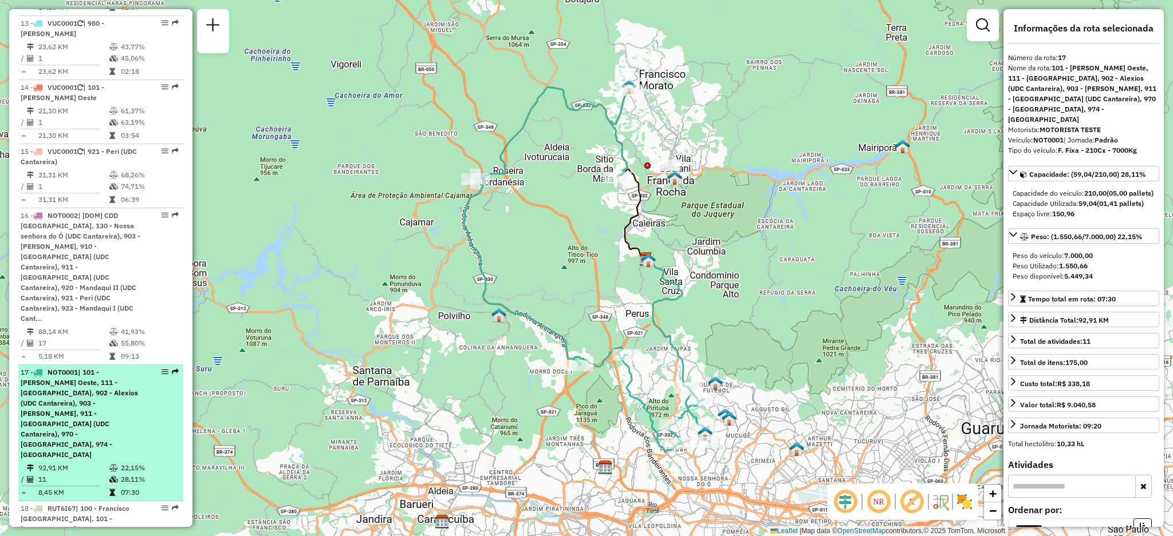
scroll to position [1338, 0]
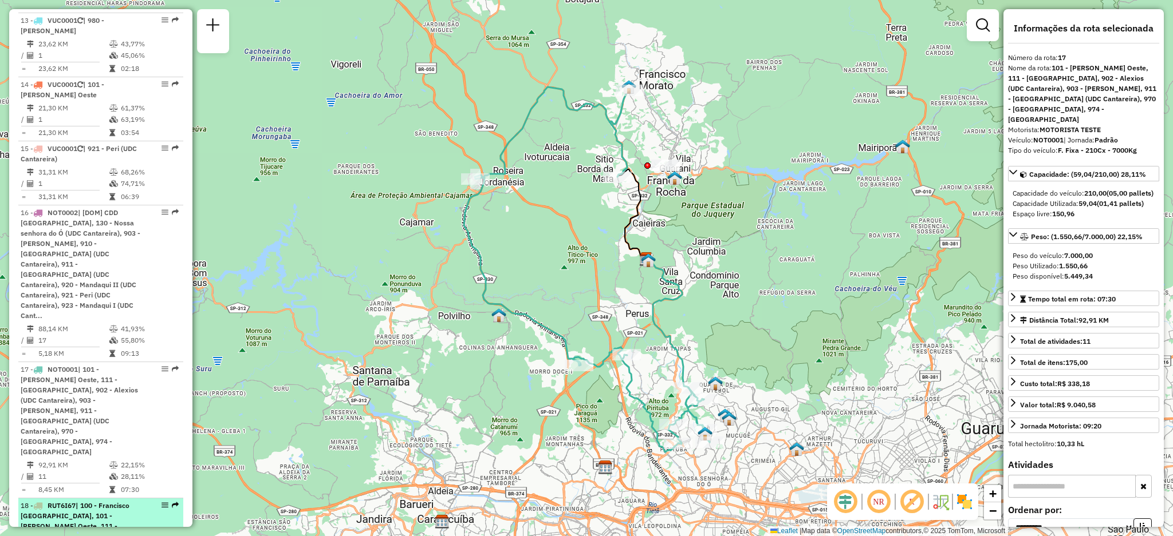
click at [175, 502] on em at bounding box center [175, 505] width 7 height 7
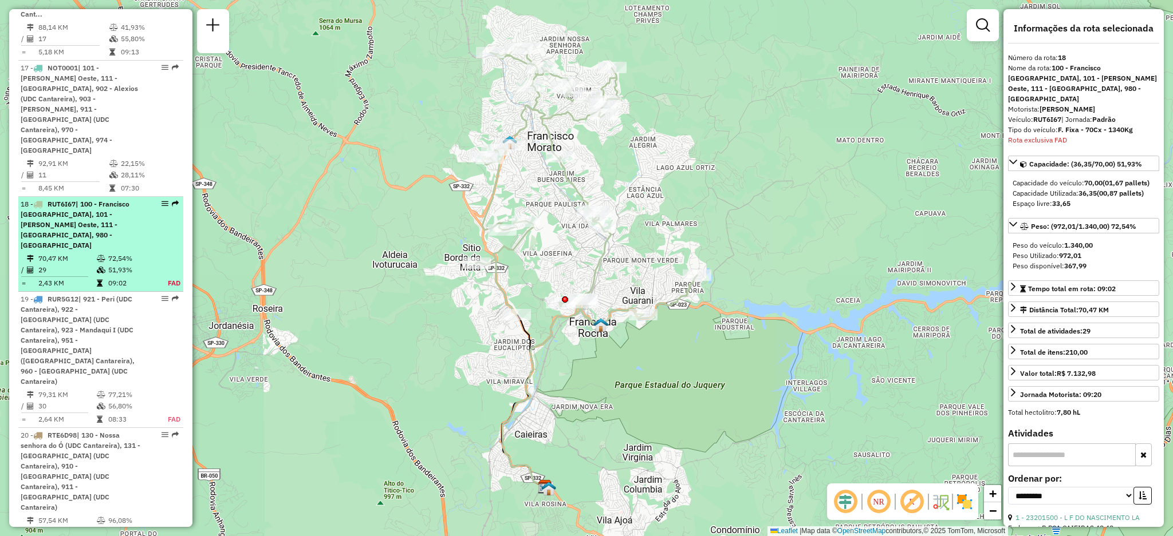
scroll to position [1714, 0]
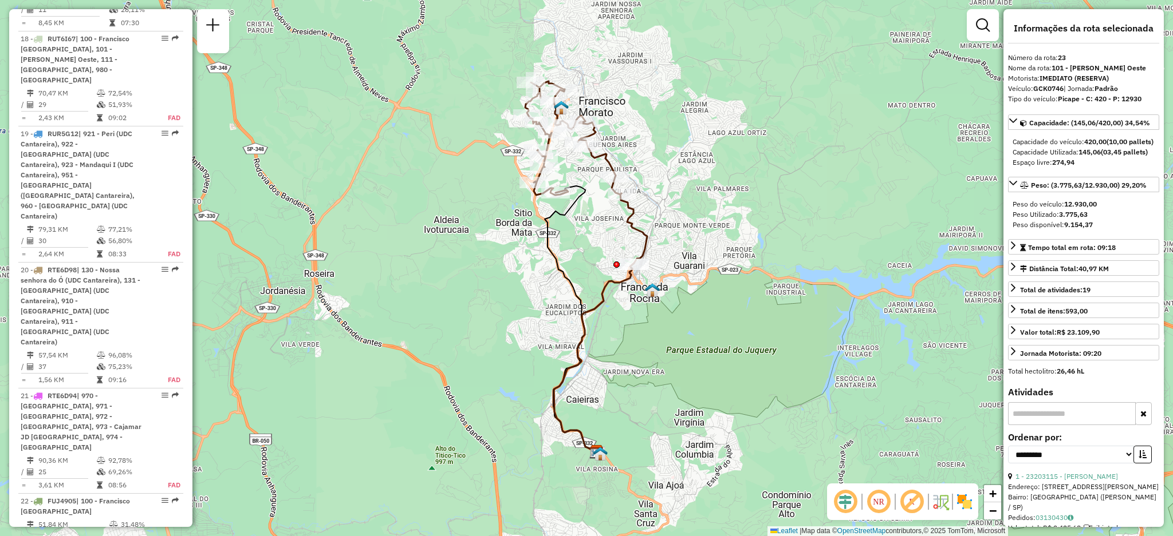
scroll to position [1815, 0]
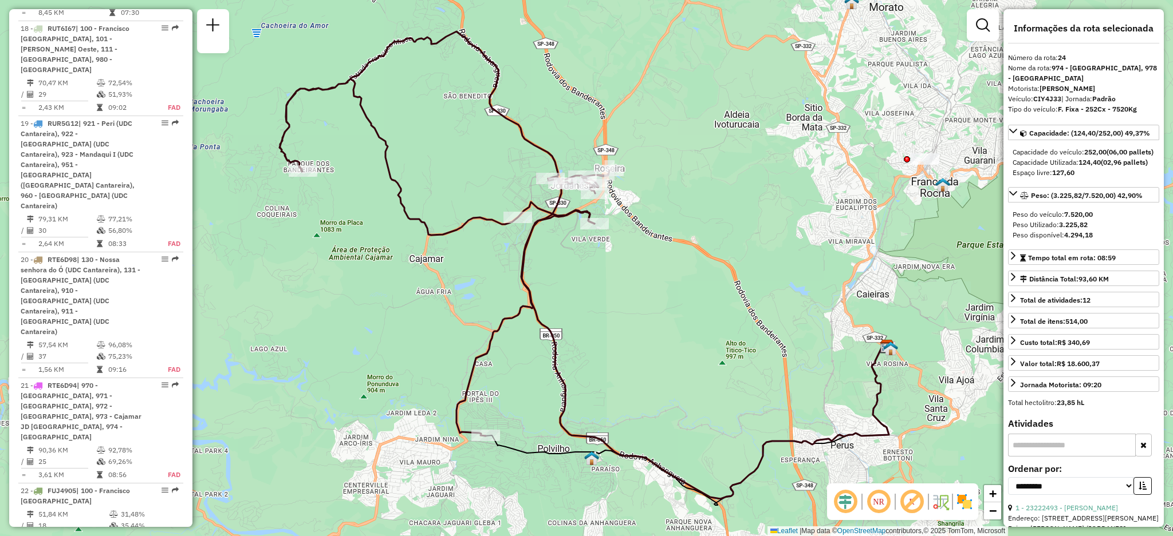
scroll to position [1856, 0]
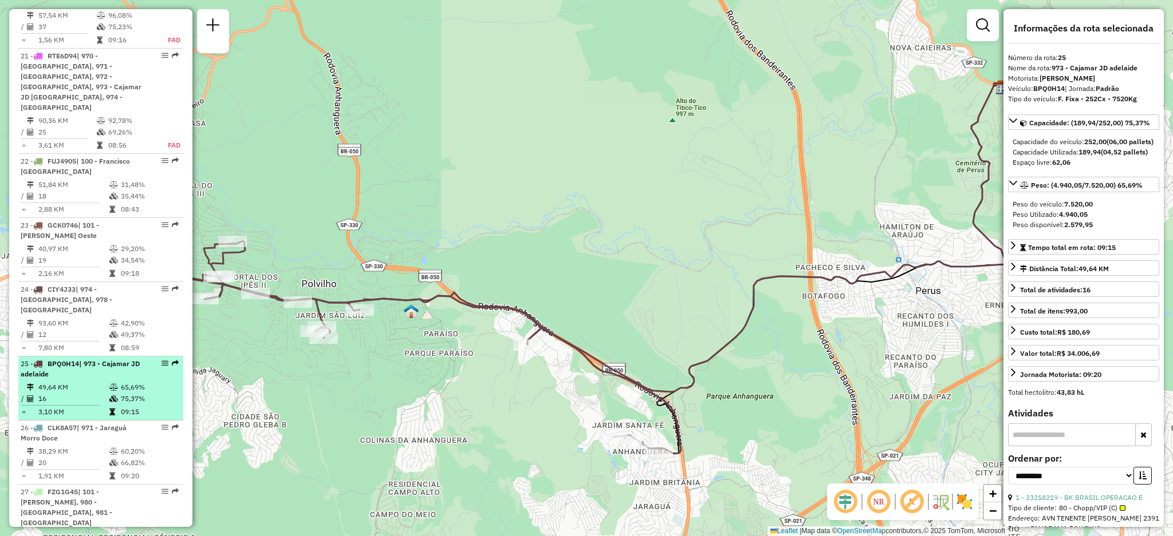
scroll to position [2149, 0]
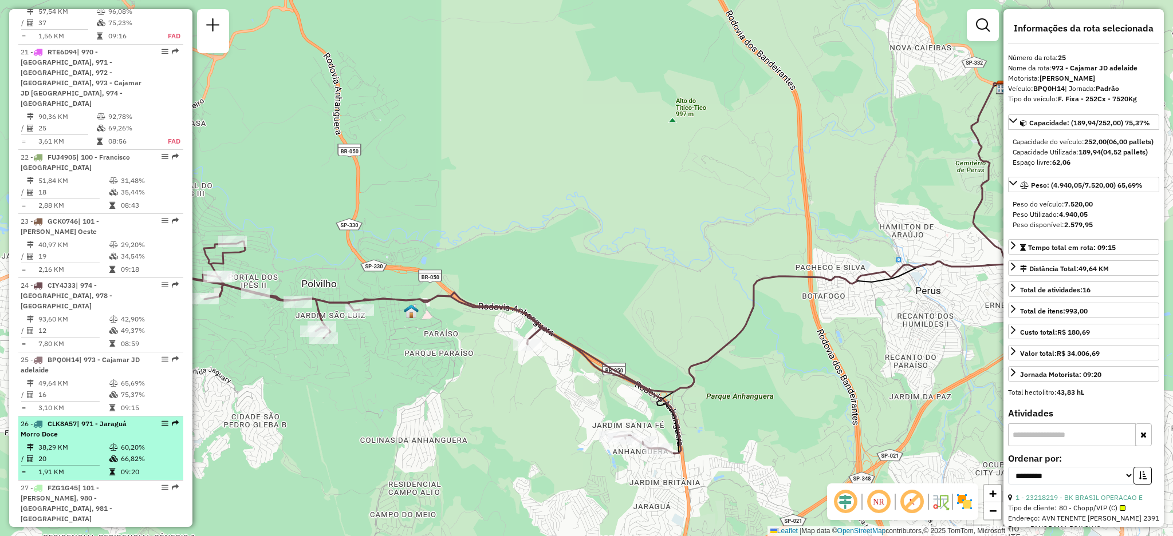
click at [172, 420] on em at bounding box center [175, 423] width 7 height 7
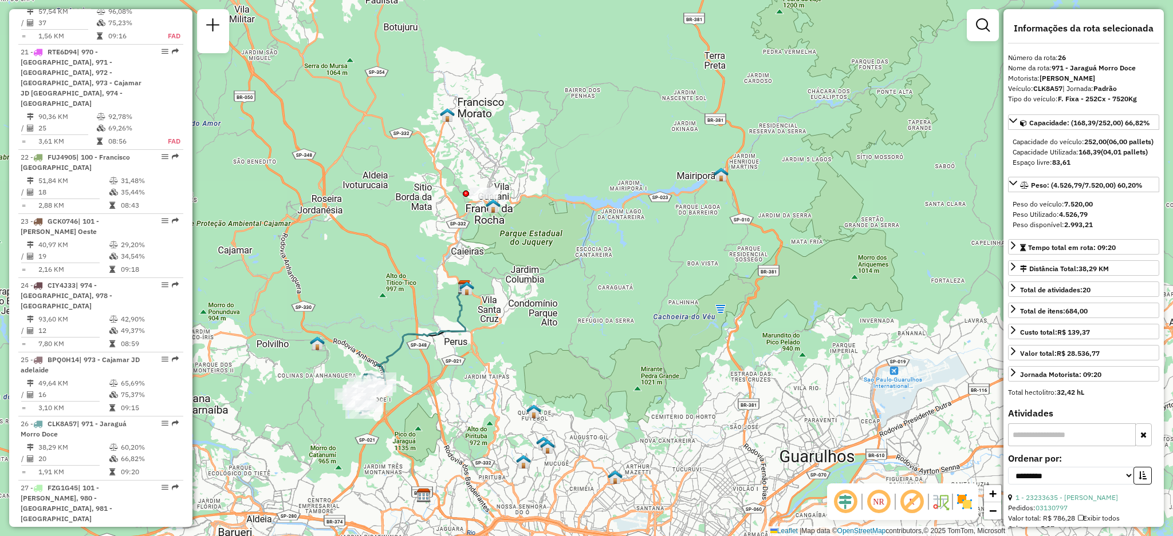
scroll to position [2153, 0]
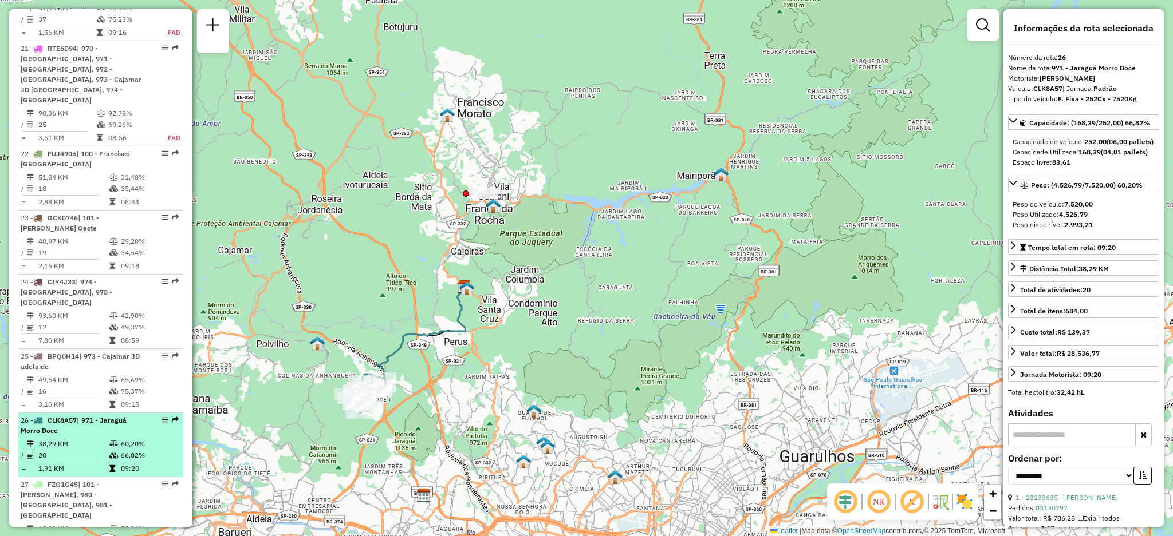
click at [172, 417] on em at bounding box center [175, 420] width 7 height 7
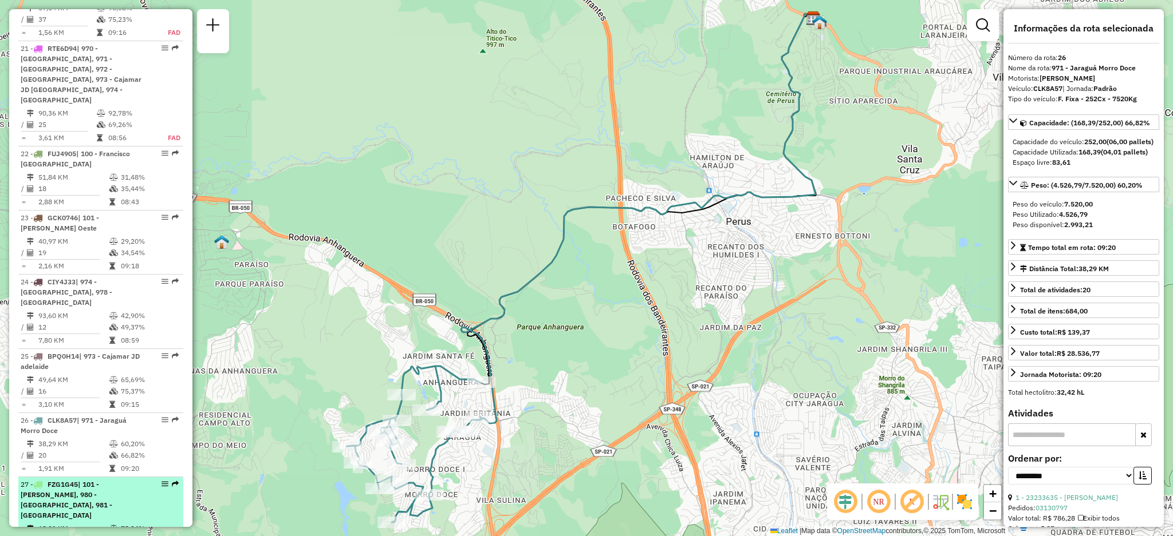
click at [175, 481] on em at bounding box center [175, 484] width 7 height 7
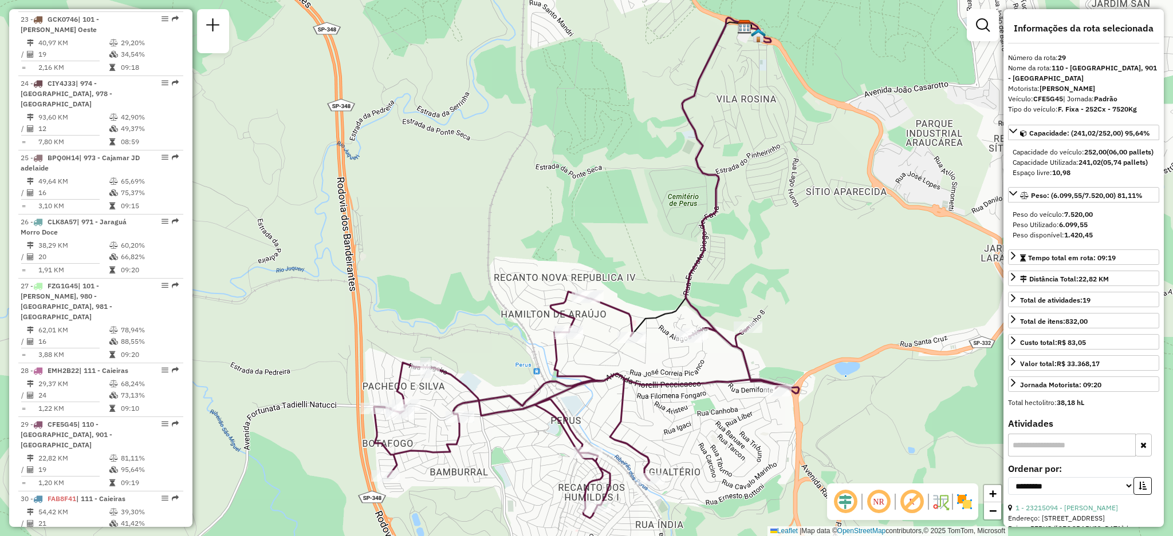
scroll to position [2353, 0]
click at [172, 494] on em at bounding box center [175, 497] width 7 height 7
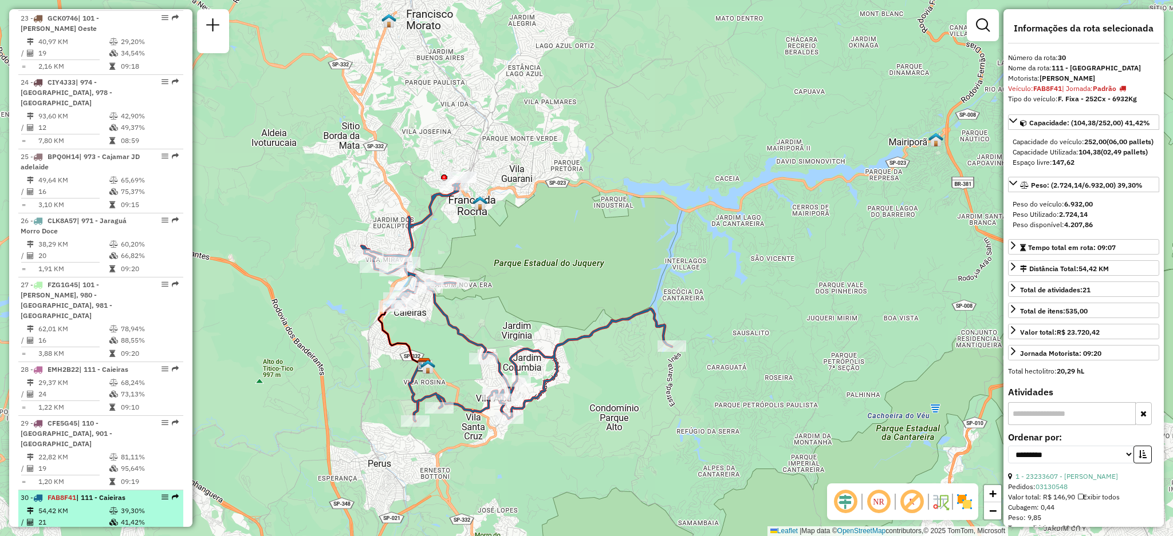
click at [176, 493] on div "30 - FAB8F41 | 111 - Caieiras" at bounding box center [101, 498] width 160 height 10
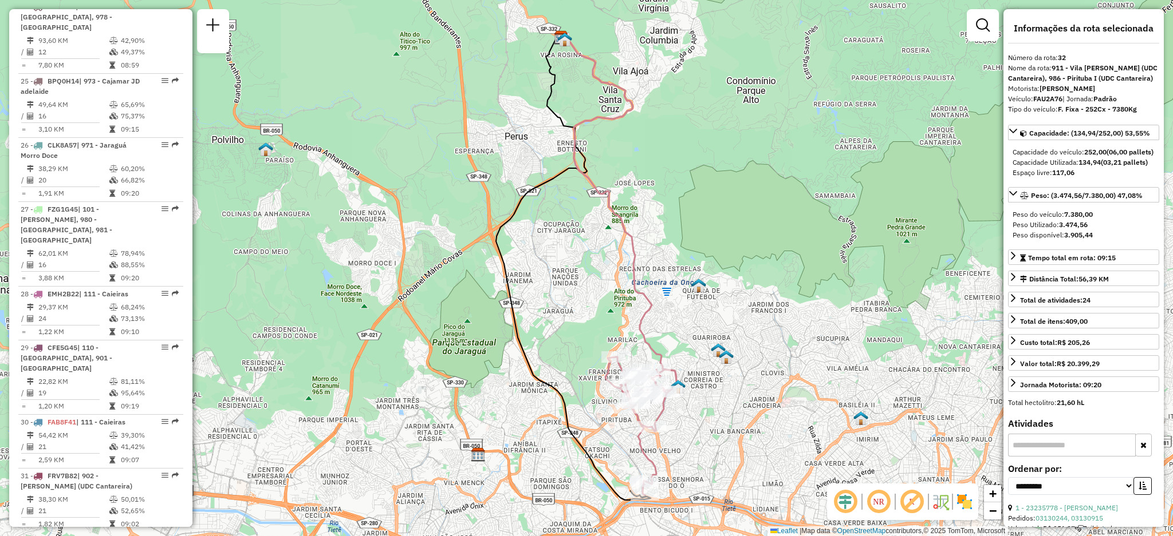
scroll to position [2437, 0]
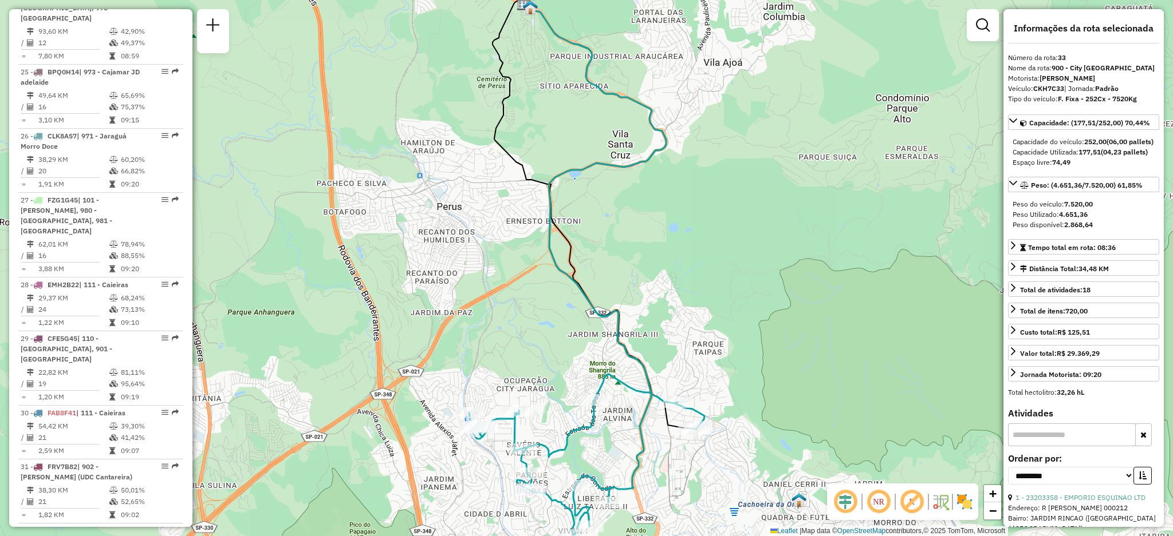
drag, startPoint x: 465, startPoint y: 473, endPoint x: 465, endPoint y: 389, distance: 84.2
click at [465, 389] on div "Janela de atendimento Grade de atendimento Capacidade Transportadoras Veículos …" at bounding box center [586, 268] width 1173 height 536
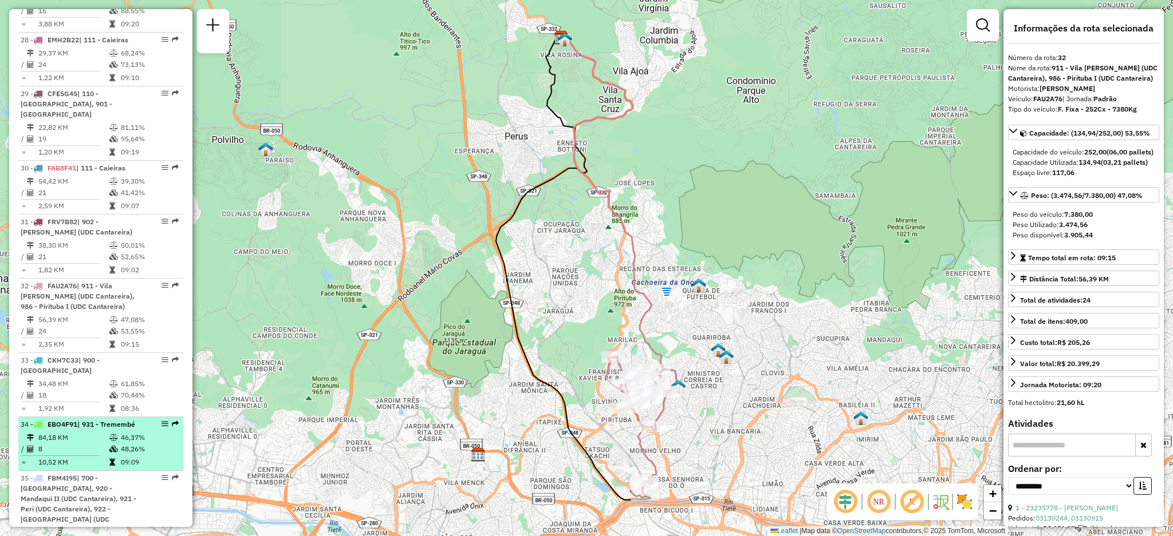
scroll to position [2684, 0]
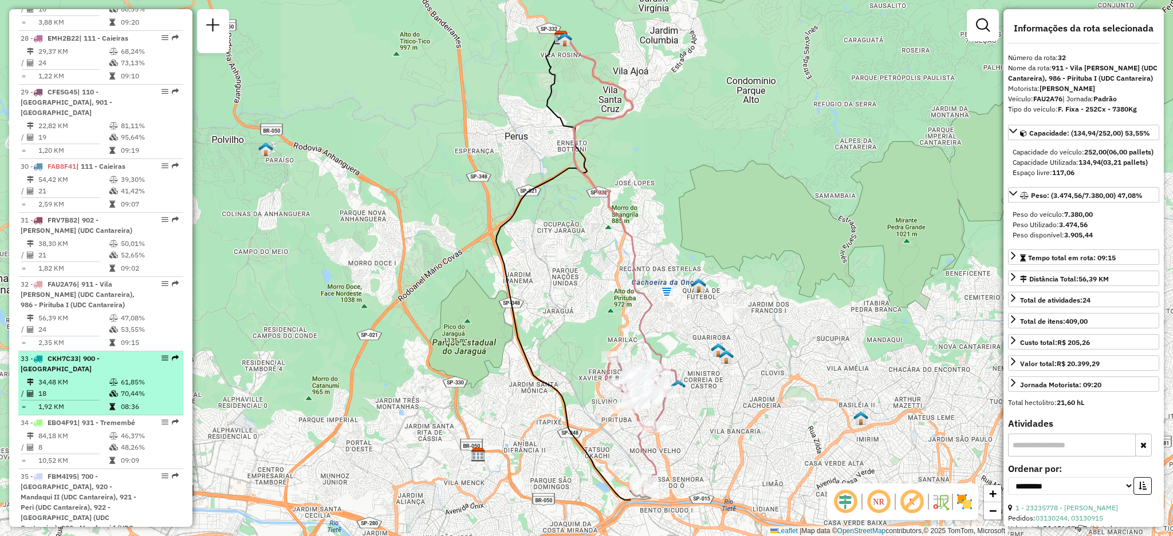
click at [94, 354] on div "33 - CKH7C33 | 900 - City [GEOGRAPHIC_DATA]" at bounding box center [81, 364] width 121 height 21
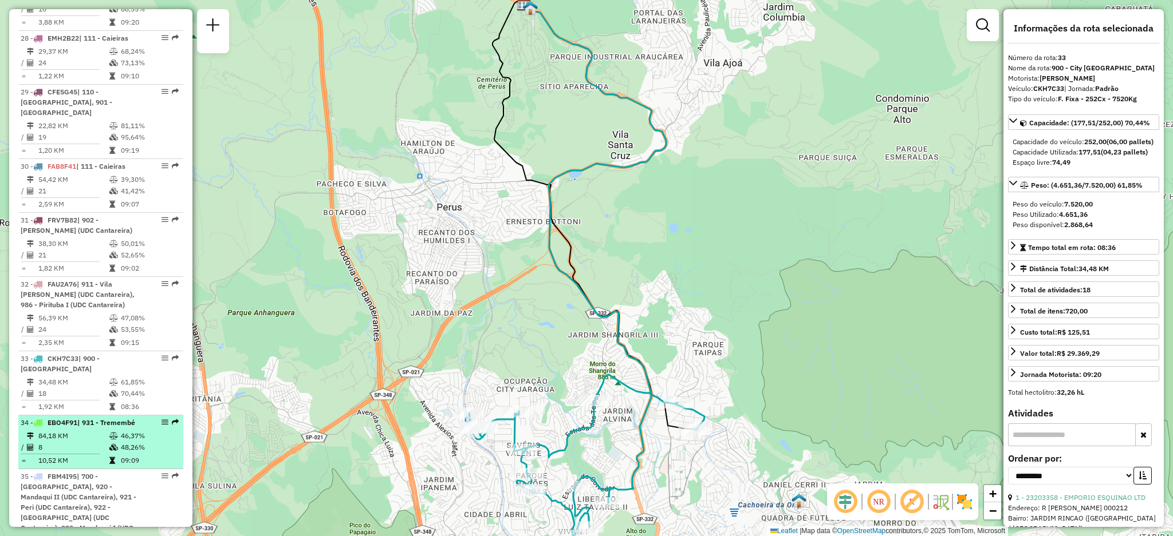
click at [74, 442] on td "8" at bounding box center [73, 447] width 71 height 11
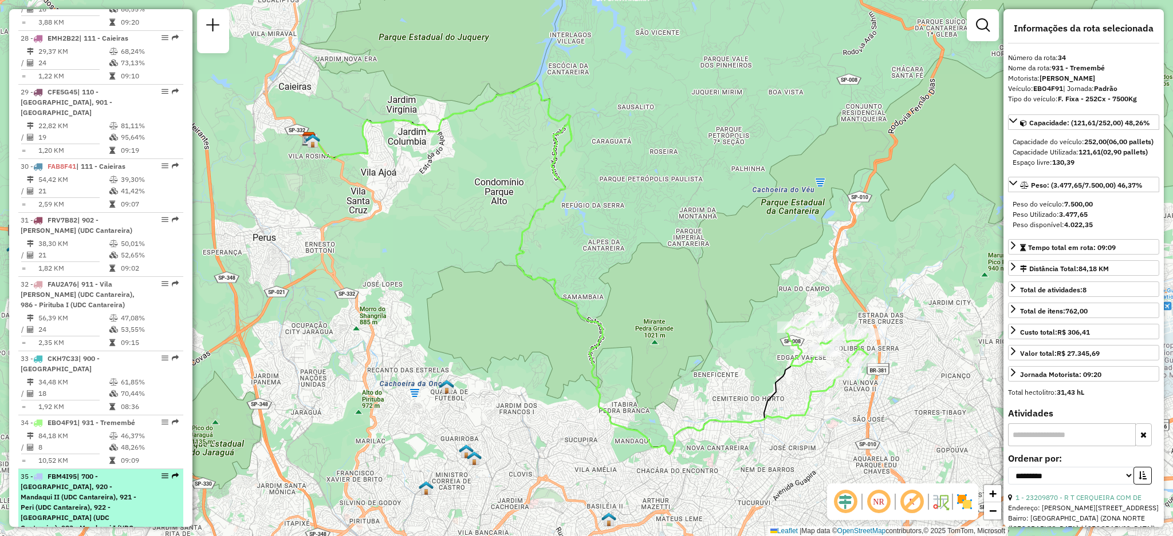
click at [74, 472] on span "| 700 - [GEOGRAPHIC_DATA], 920 - Mandaqui II (UDC Cantareira), 921 - Peri (UDC …" at bounding box center [79, 517] width 116 height 91
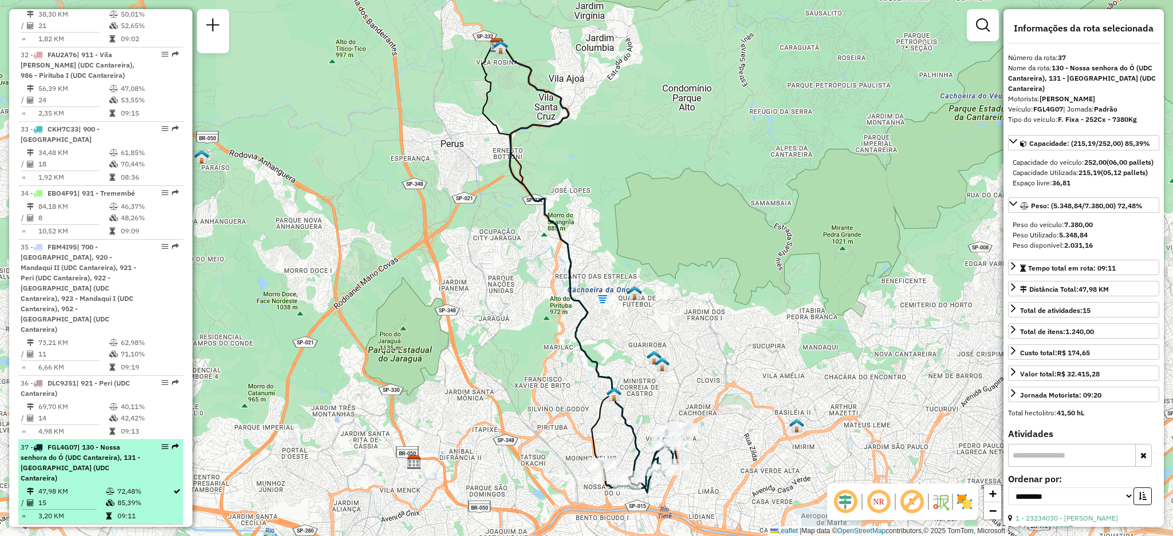
scroll to position [2915, 0]
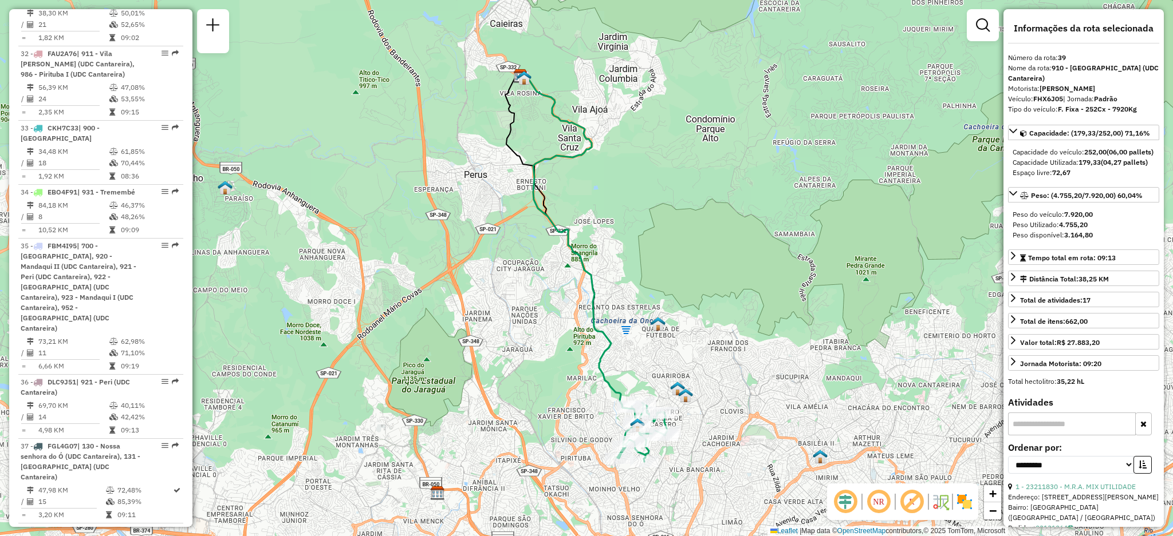
scroll to position [3089, 0]
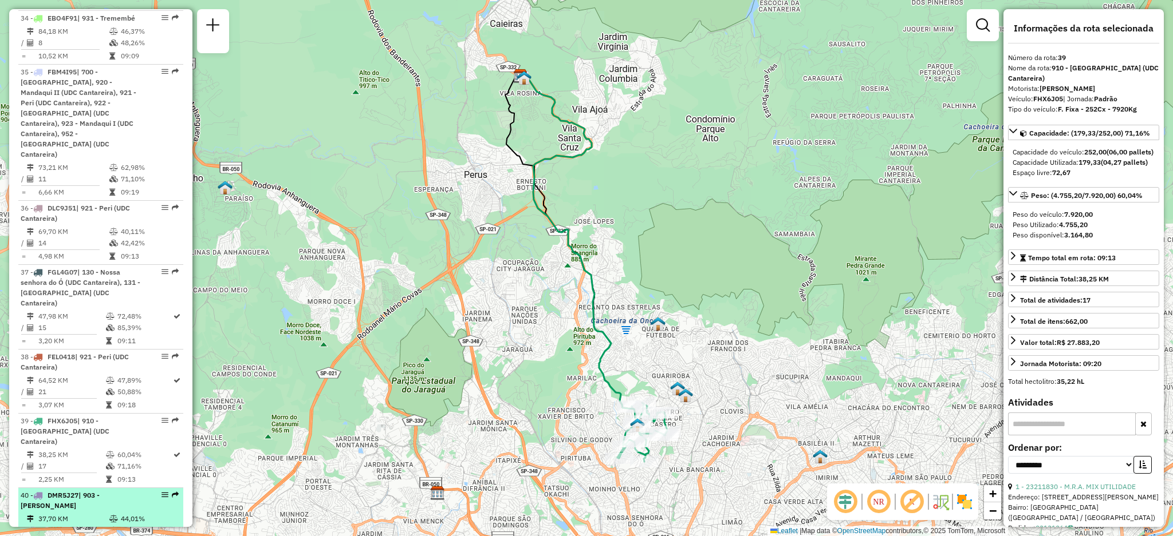
click at [100, 525] on td "19" at bounding box center [73, 530] width 71 height 11
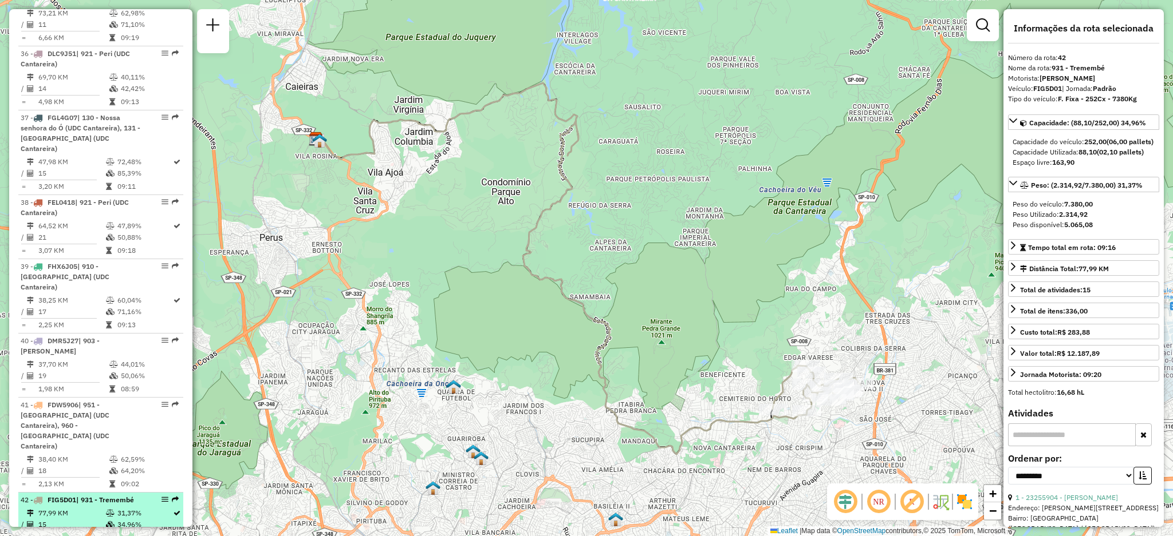
scroll to position [3246, 0]
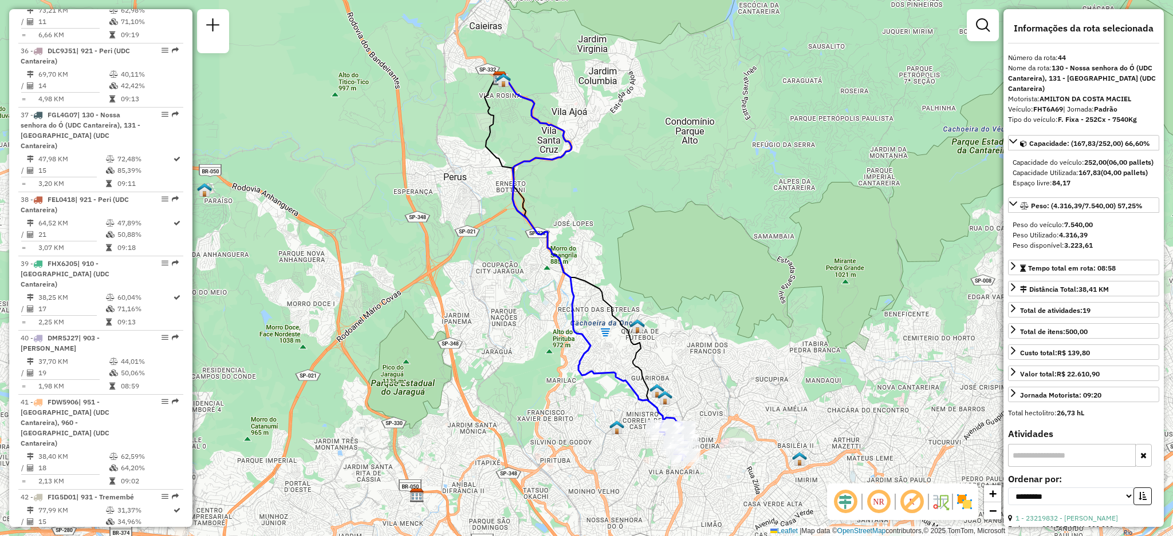
scroll to position [3422, 0]
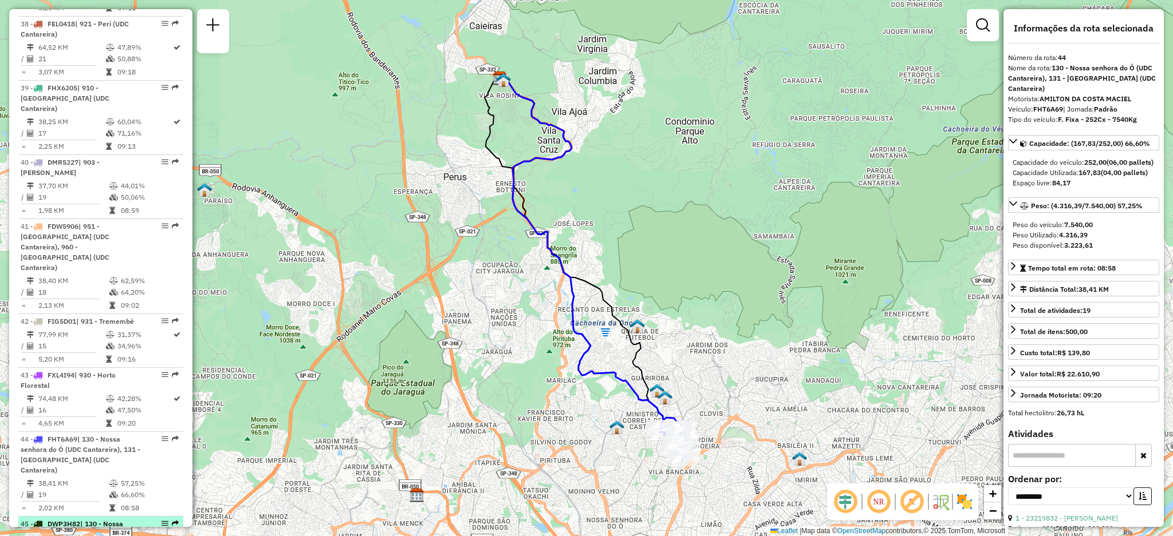
click at [116, 520] on span "| 130 - Nossa senhora do Ó (UDC Cantareira), 131 - [GEOGRAPHIC_DATA] (UDC Canta…" at bounding box center [81, 540] width 120 height 40
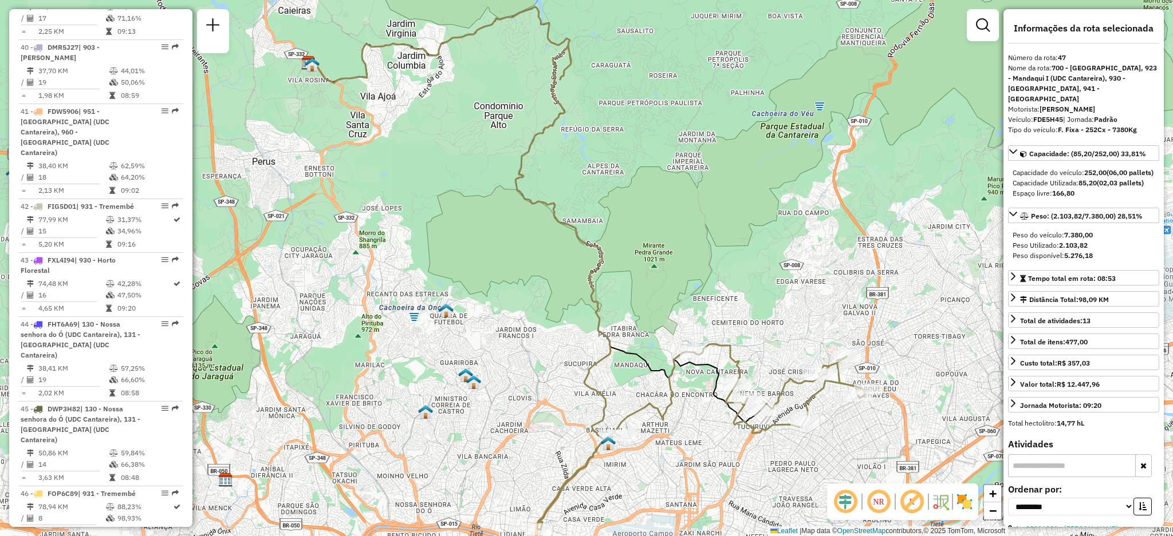
scroll to position [3538, 0]
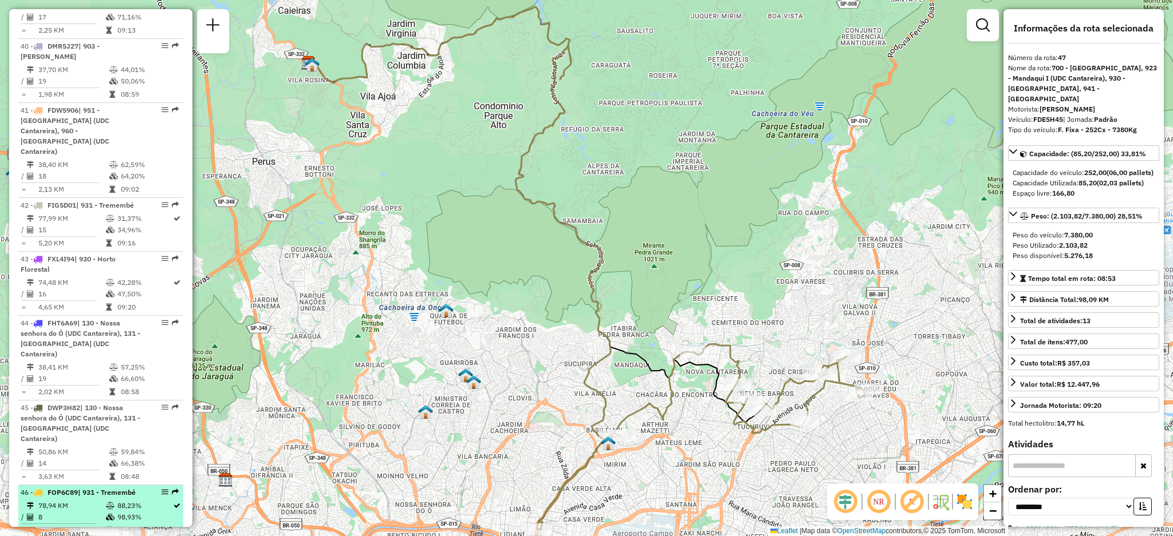
click at [102, 500] on td "78,94 KM" at bounding box center [72, 505] width 68 height 11
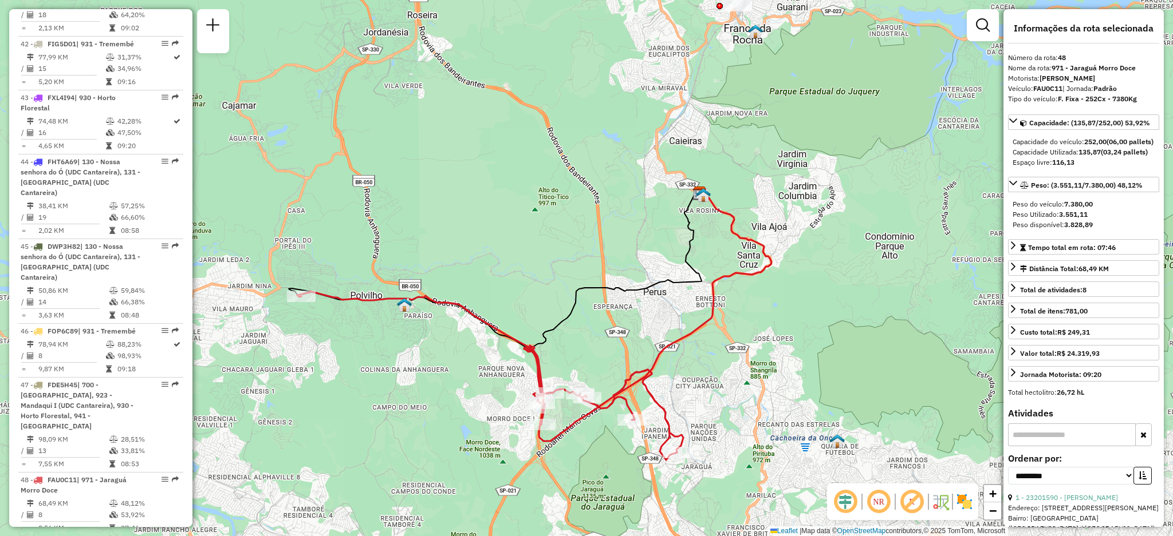
scroll to position [3701, 0]
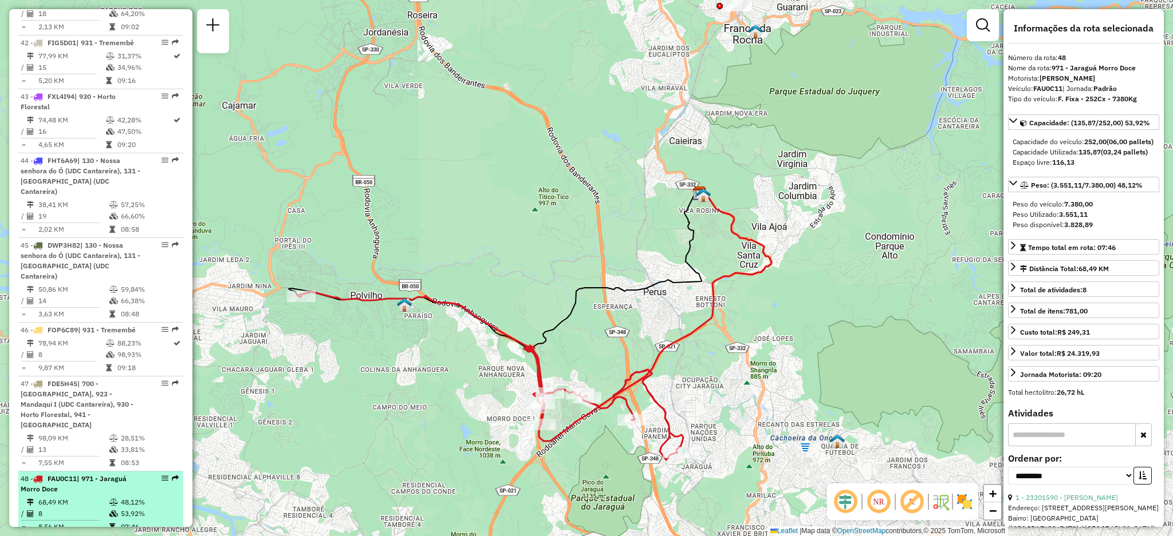
click at [117, 522] on td at bounding box center [114, 527] width 11 height 11
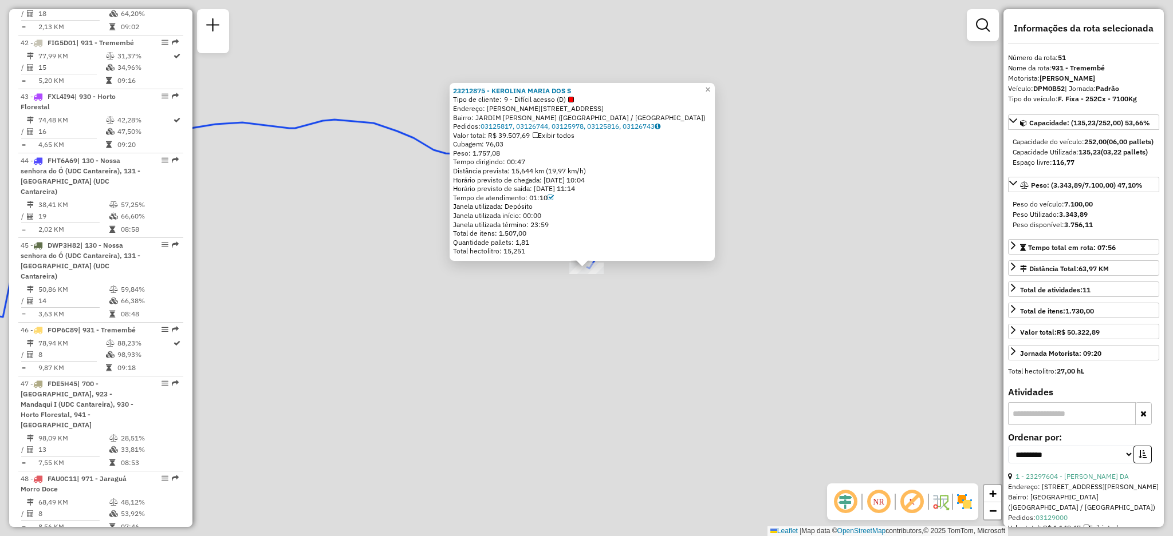
scroll to position [3814, 0]
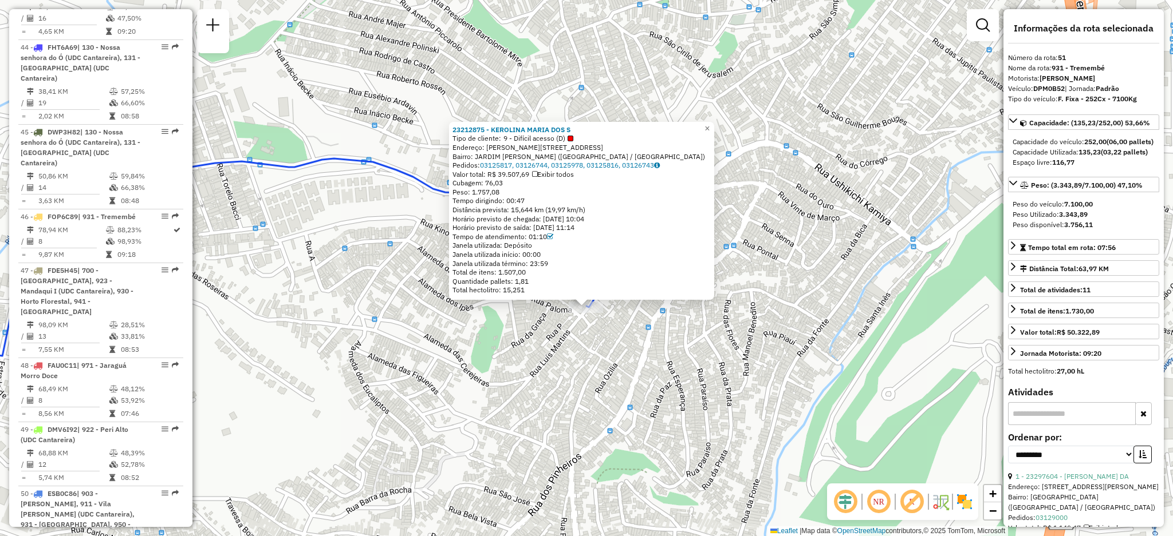
drag, startPoint x: 599, startPoint y: 313, endPoint x: 599, endPoint y: 364, distance: 51.0
click at [599, 364] on div "23212875 - [PERSON_NAME] DOS S Tipo de cliente: 9 - Difícil acesso (D) Endereço…" at bounding box center [586, 268] width 1173 height 536
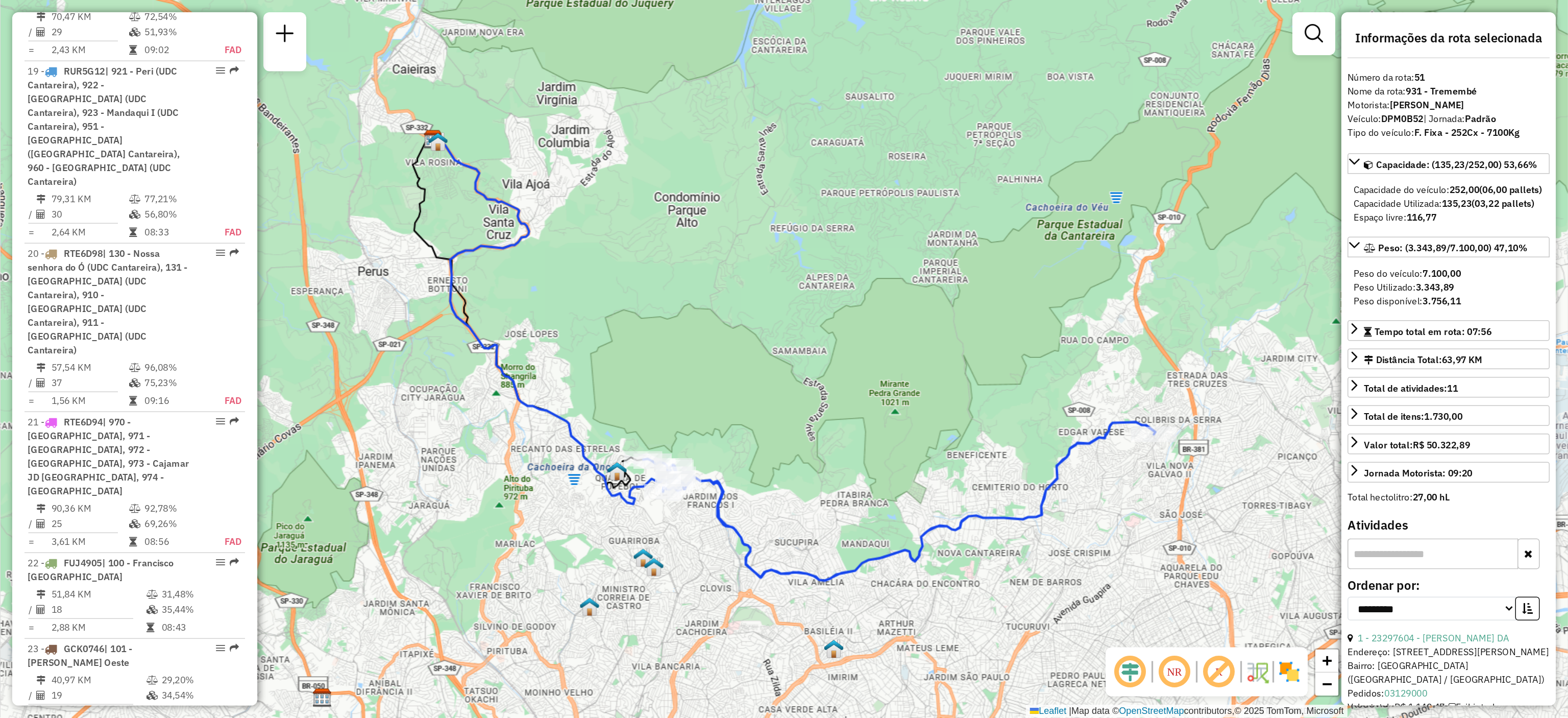
scroll to position [2264, 0]
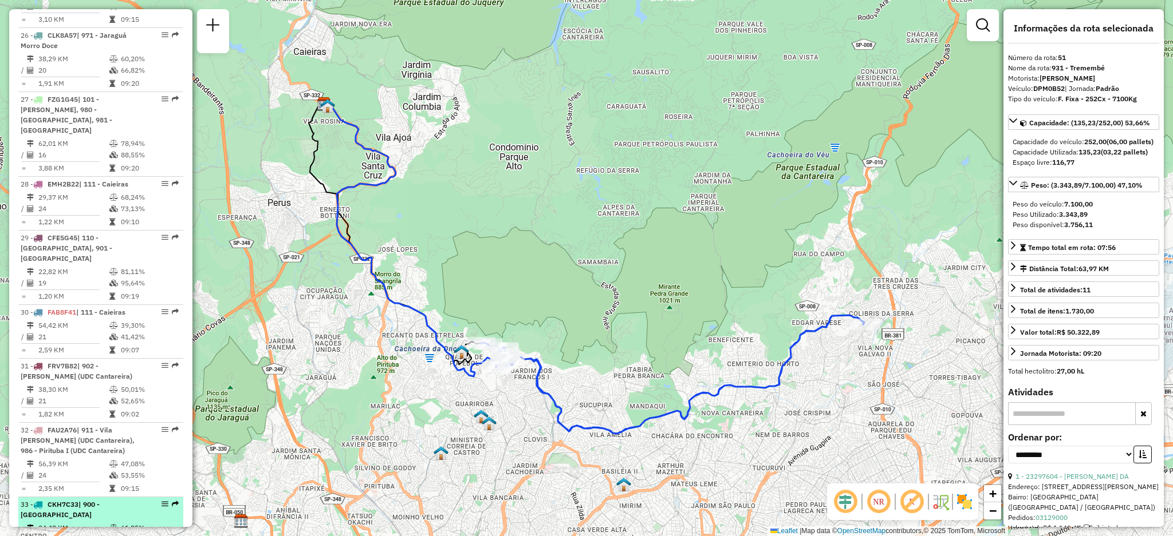
click at [168, 501] on div at bounding box center [161, 504] width 34 height 7
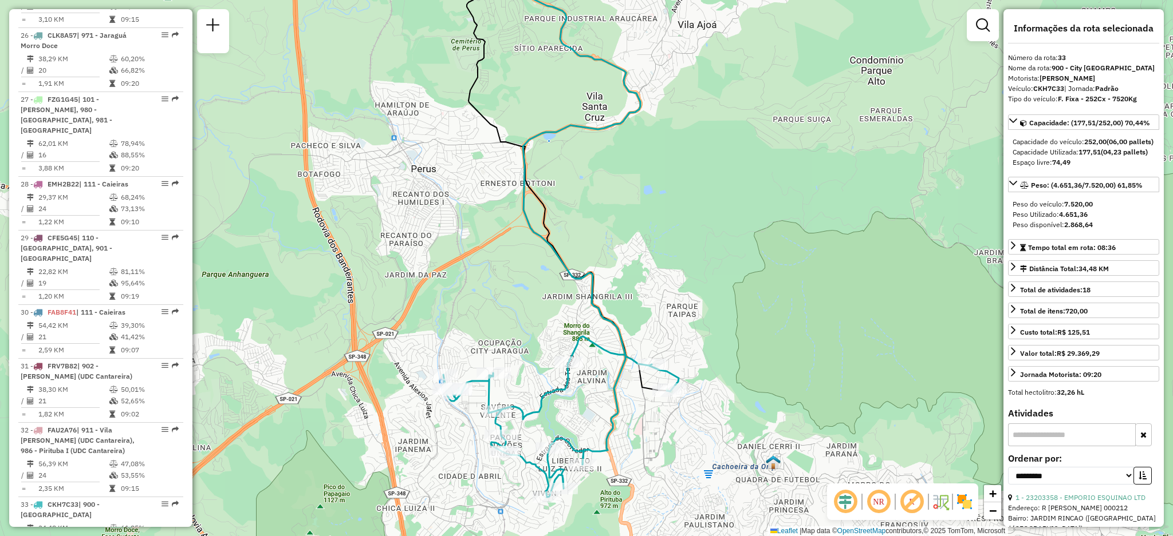
drag, startPoint x: 491, startPoint y: 344, endPoint x: 464, endPoint y: 307, distance: 45.3
click at [464, 307] on div "Janela de atendimento Grade de atendimento Capacidade Transportadoras Veículos …" at bounding box center [586, 268] width 1173 height 536
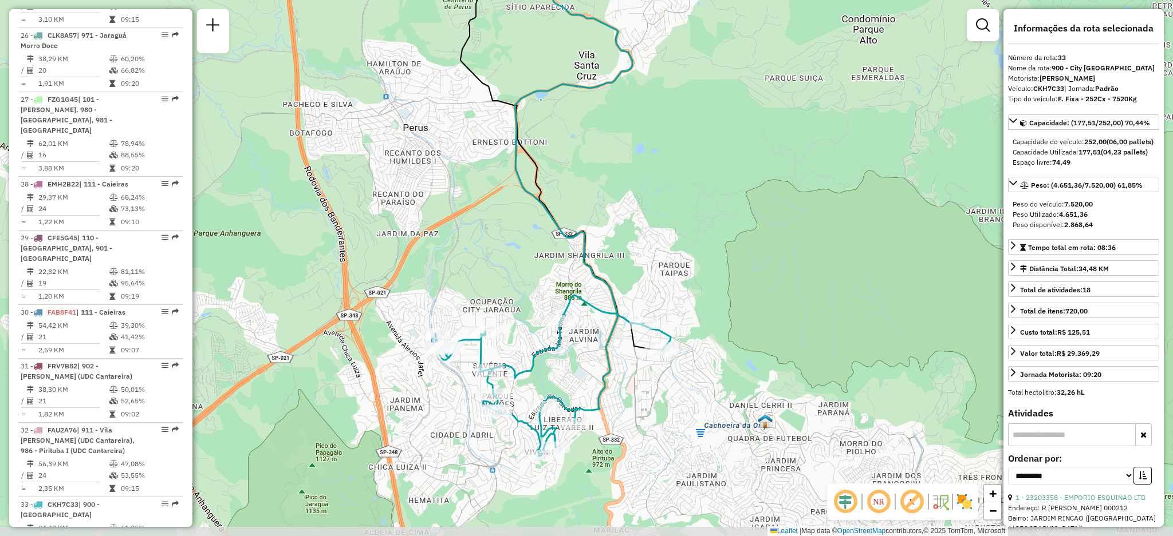
drag, startPoint x: 547, startPoint y: 370, endPoint x: 546, endPoint y: 303, distance: 67.0
click at [546, 303] on div "Janela de atendimento Grade de atendimento Capacidade Transportadoras Veículos …" at bounding box center [586, 268] width 1173 height 536
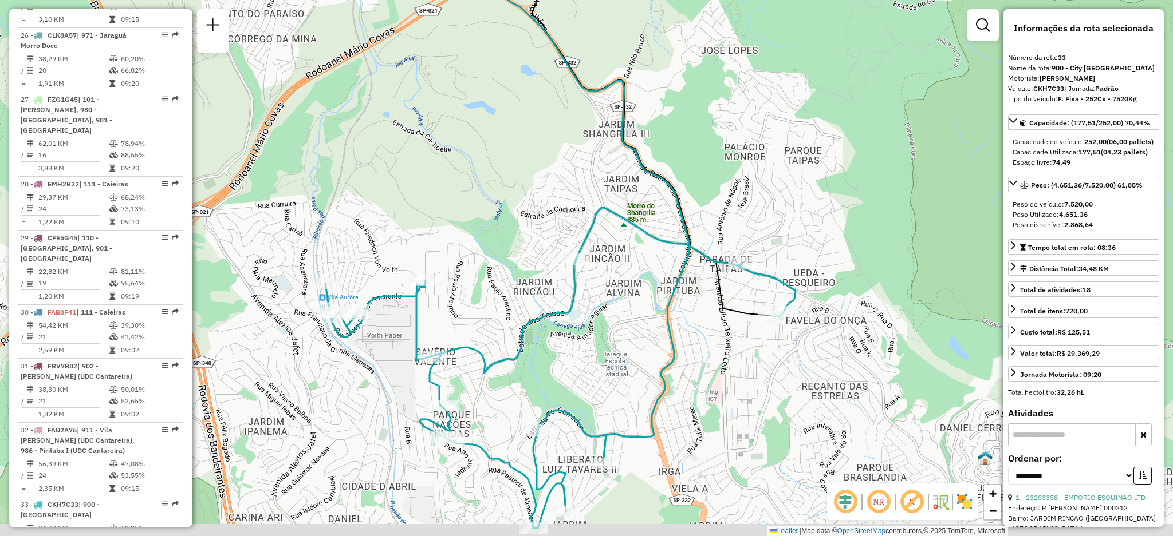
drag, startPoint x: 546, startPoint y: 303, endPoint x: 537, endPoint y: 273, distance: 32.1
click at [537, 273] on div "Janela de atendimento Grade de atendimento Capacidade Transportadoras Veículos …" at bounding box center [586, 268] width 1173 height 536
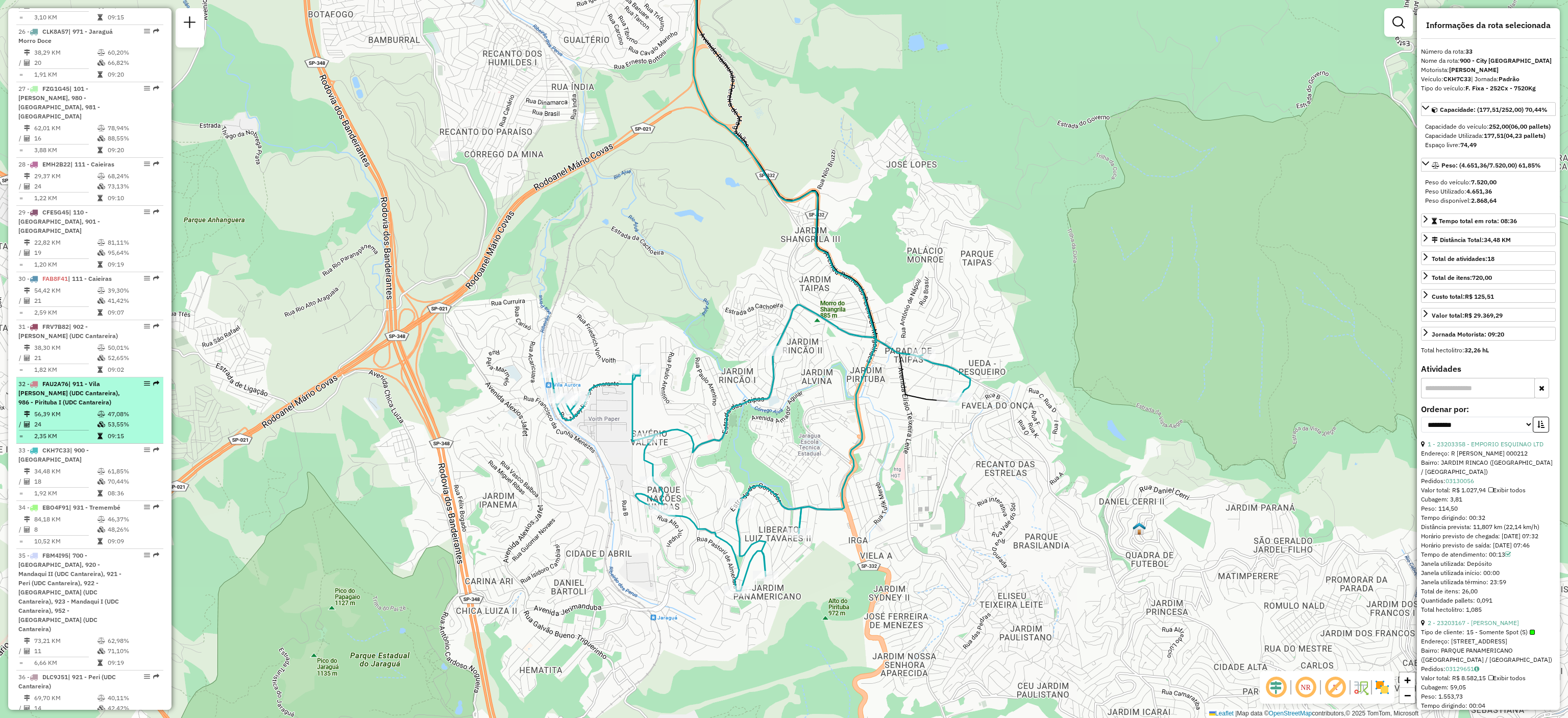
scroll to position [638, 0]
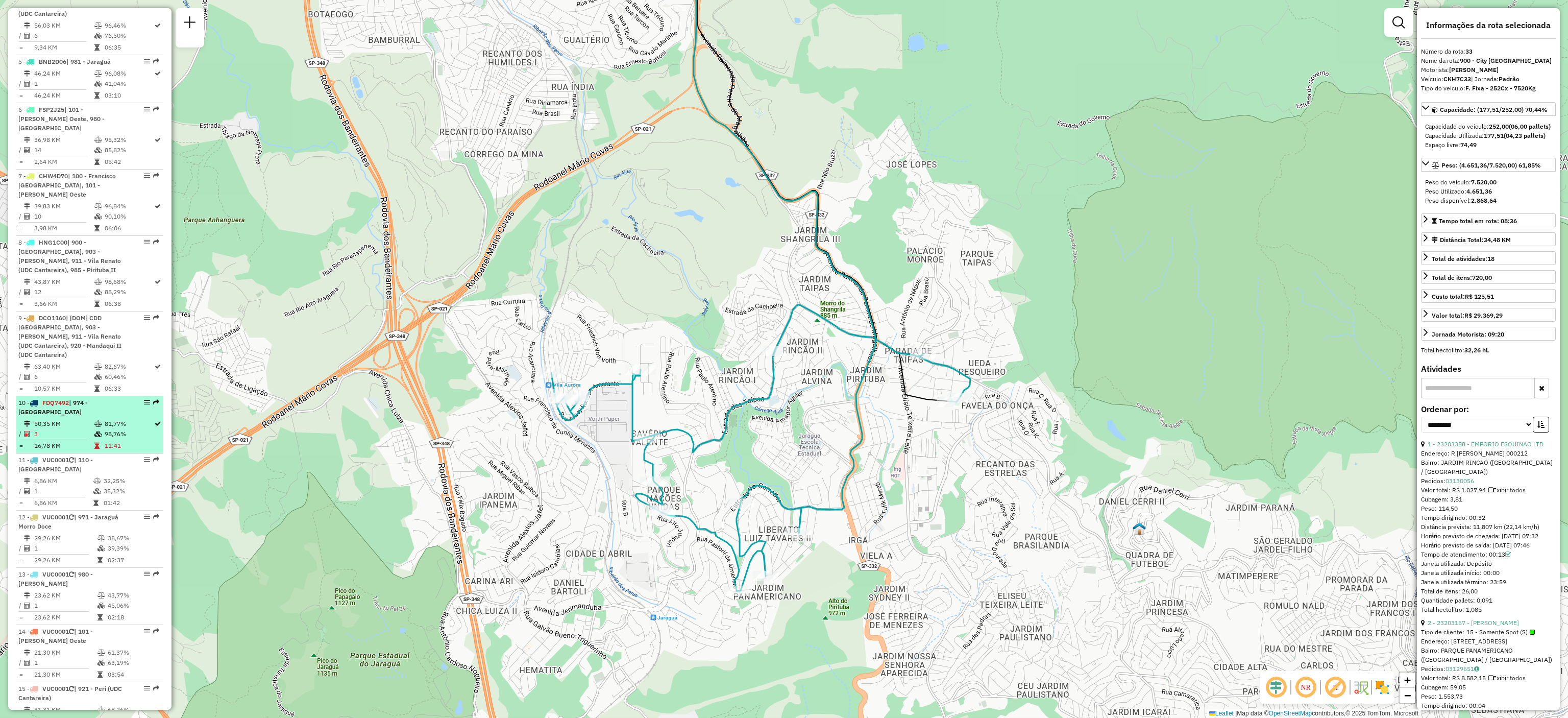
click at [157, 399] on div "10 - FDQ7492 | 974 - [GEOGRAPHIC_DATA]" at bounding box center [90, 408] width 143 height 19
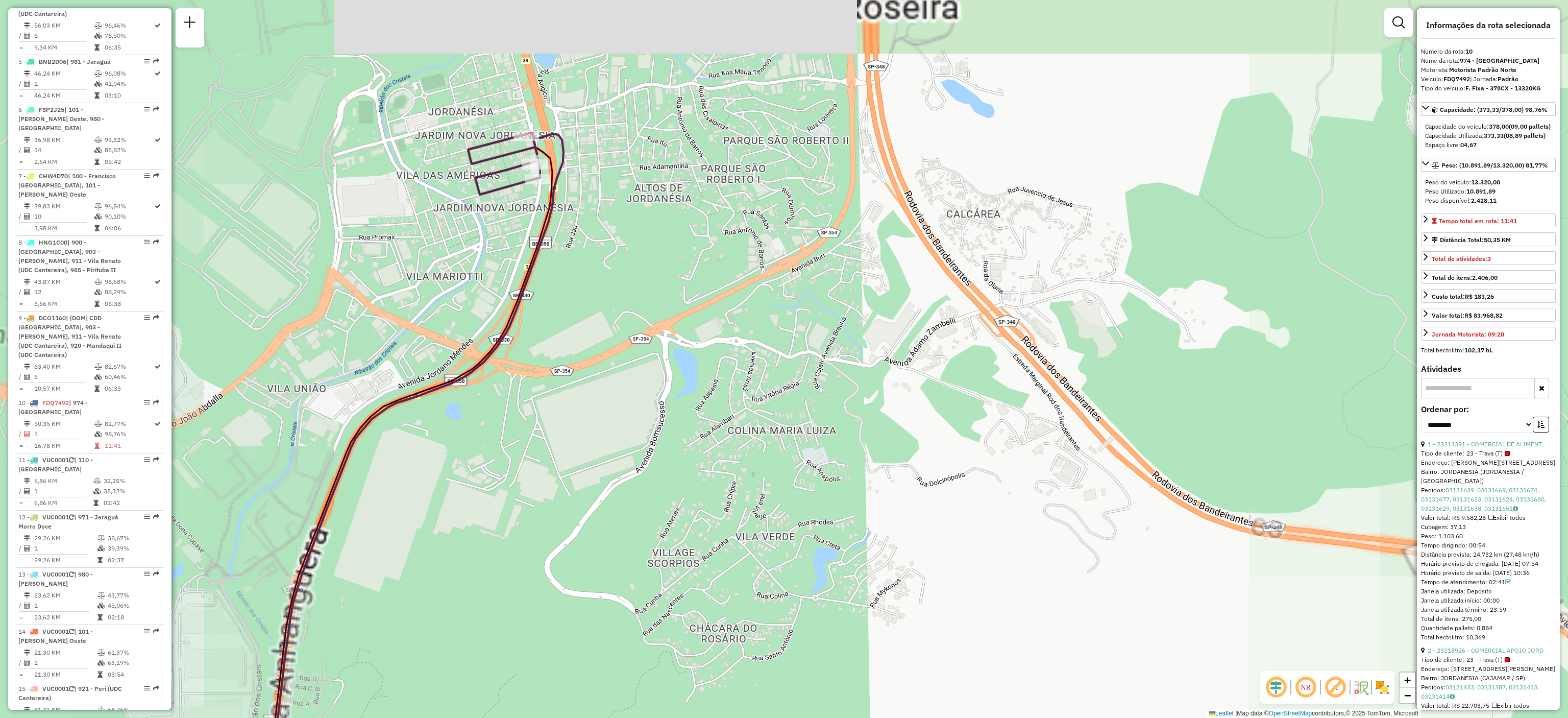
drag, startPoint x: 529, startPoint y: 87, endPoint x: 558, endPoint y: 195, distance: 111.8
click at [558, 195] on div "Janela de atendimento Grade de atendimento Capacidade Transportadoras Veículos …" at bounding box center [784, 359] width 1568 height 718
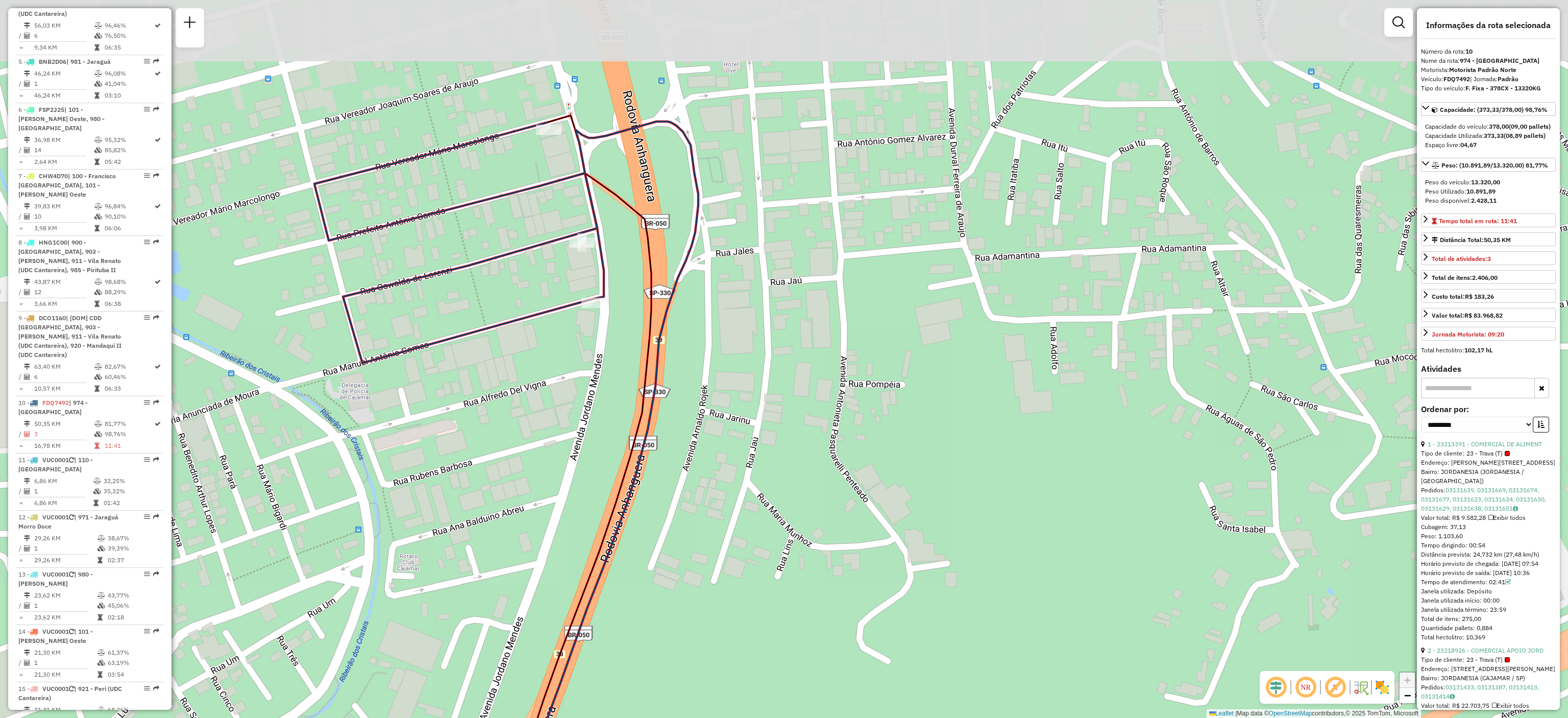
drag, startPoint x: 625, startPoint y: 113, endPoint x: 655, endPoint y: 183, distance: 76.2
click at [655, 183] on div "Janela de atendimento Grade de atendimento Capacidade Transportadoras Veículos …" at bounding box center [784, 359] width 1568 height 718
